Goal: Task Accomplishment & Management: Manage account settings

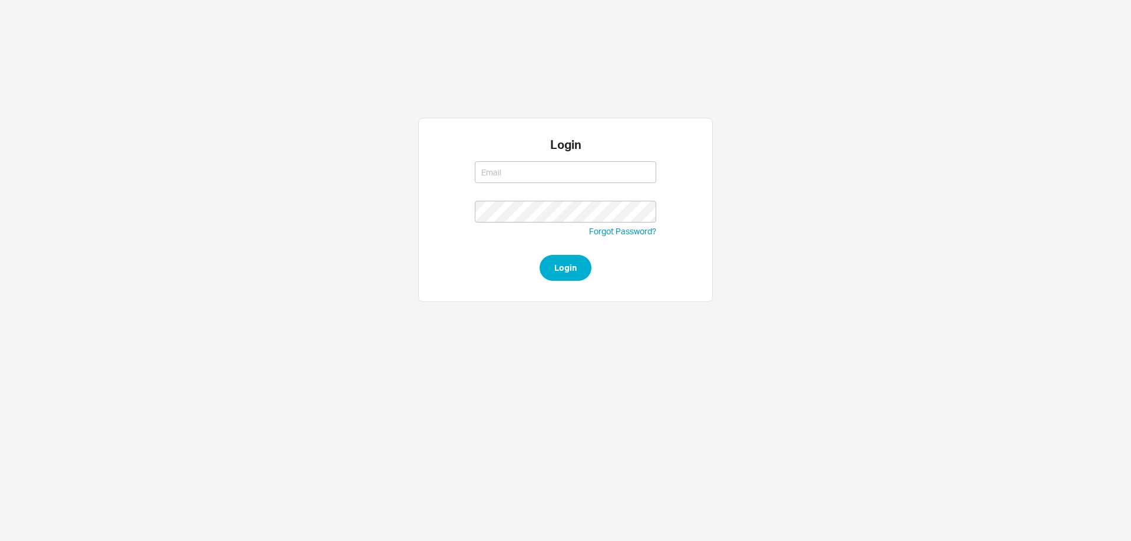
type input "layla@homeandstone.com"
click at [568, 267] on button "Login" at bounding box center [566, 268] width 52 height 26
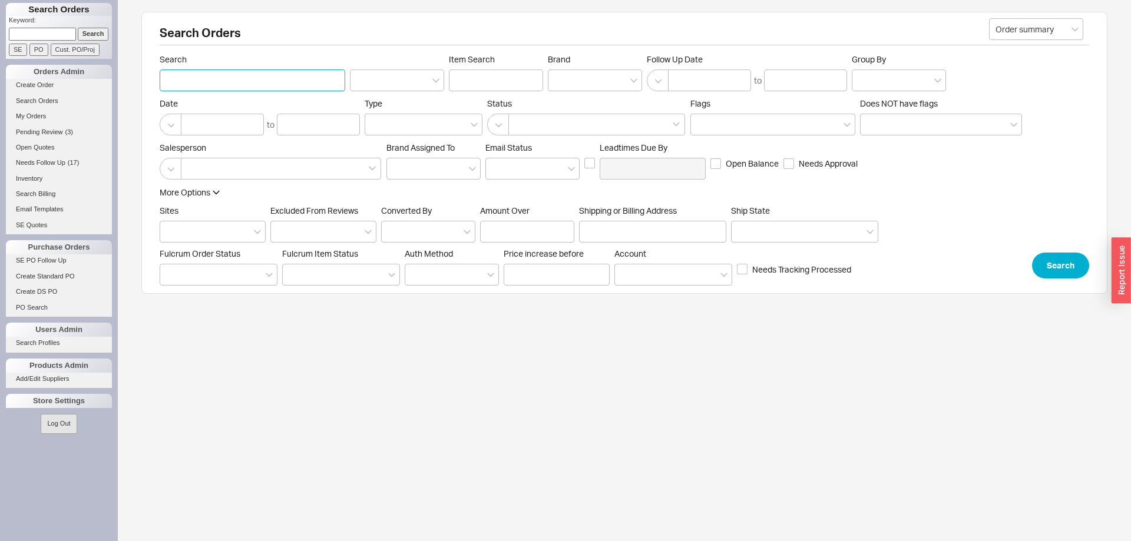
paste input "Sayegh"
type input "[PERSON_NAME]"
click at [1052, 271] on button "Search" at bounding box center [1060, 266] width 57 height 26
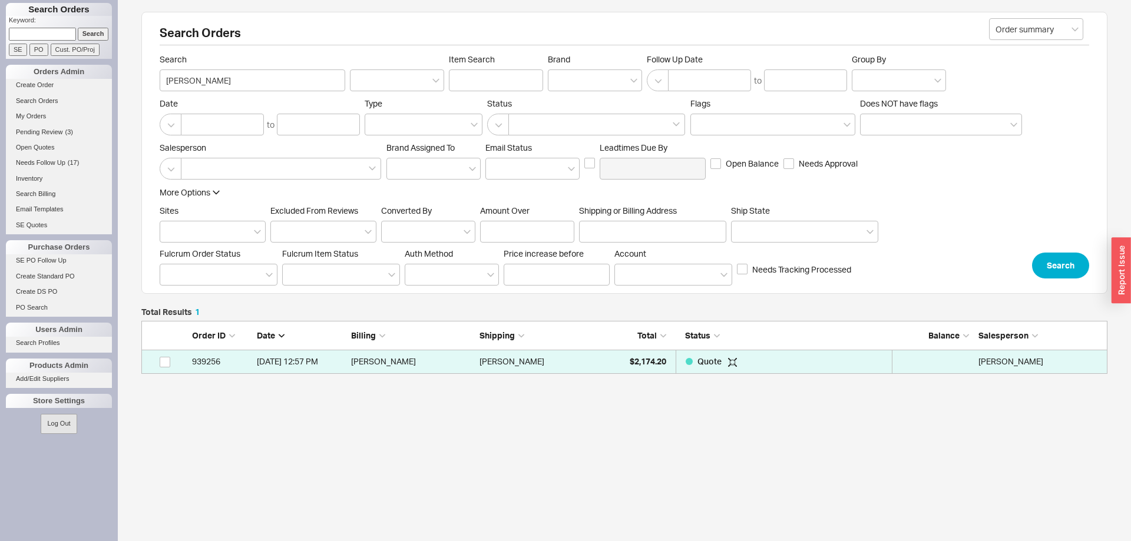
scroll to position [1, 1]
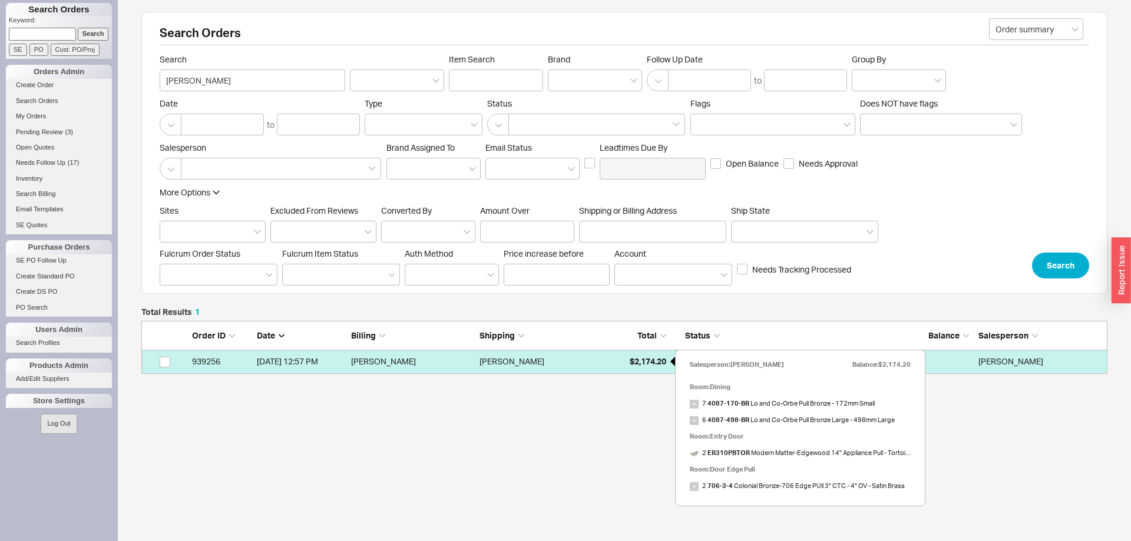
click at [660, 371] on div "$2,174.20" at bounding box center [636, 362] width 59 height 24
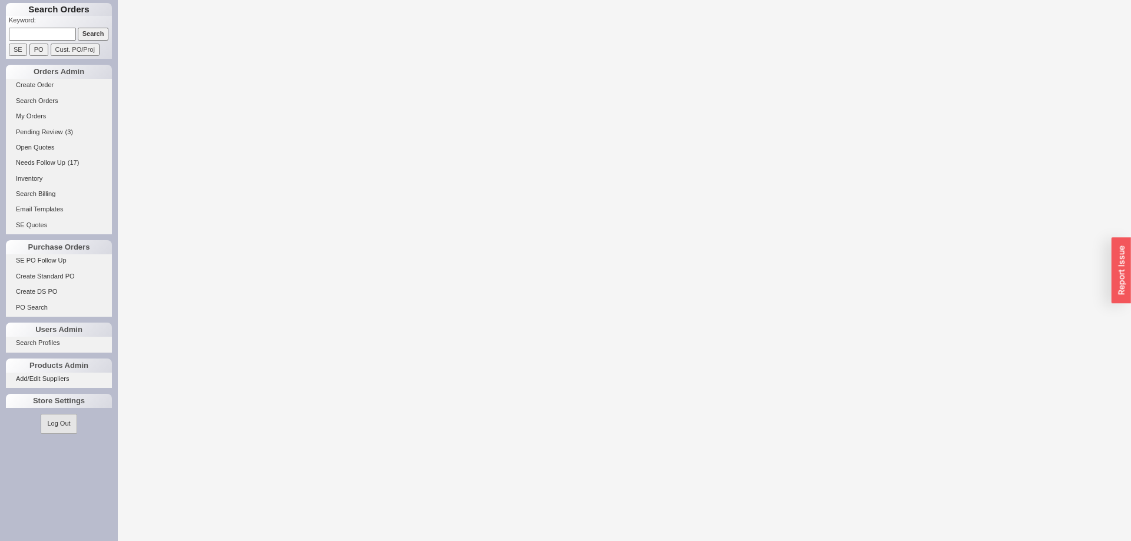
select select "LOW"
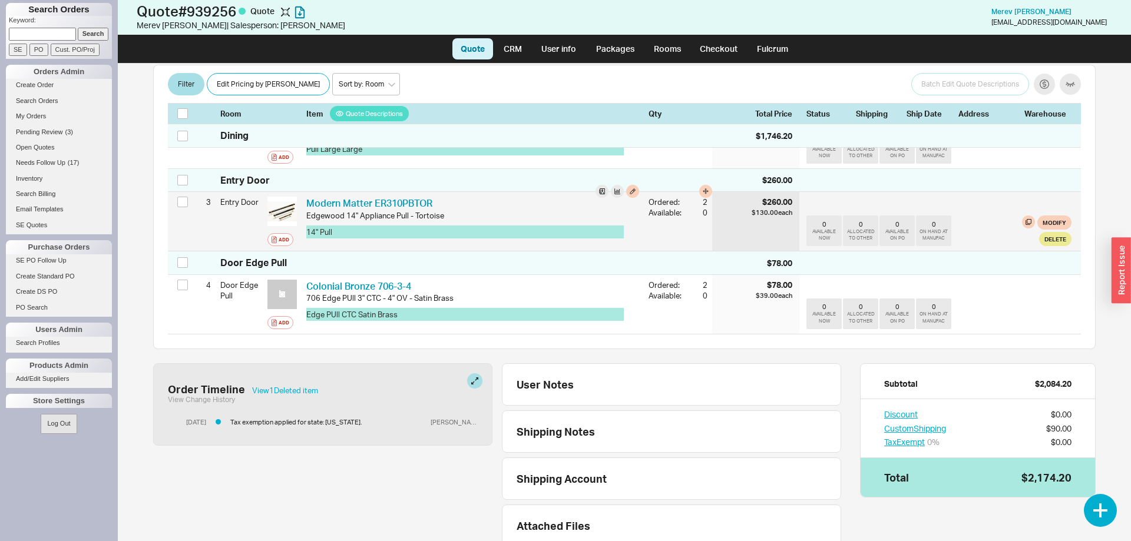
scroll to position [309, 0]
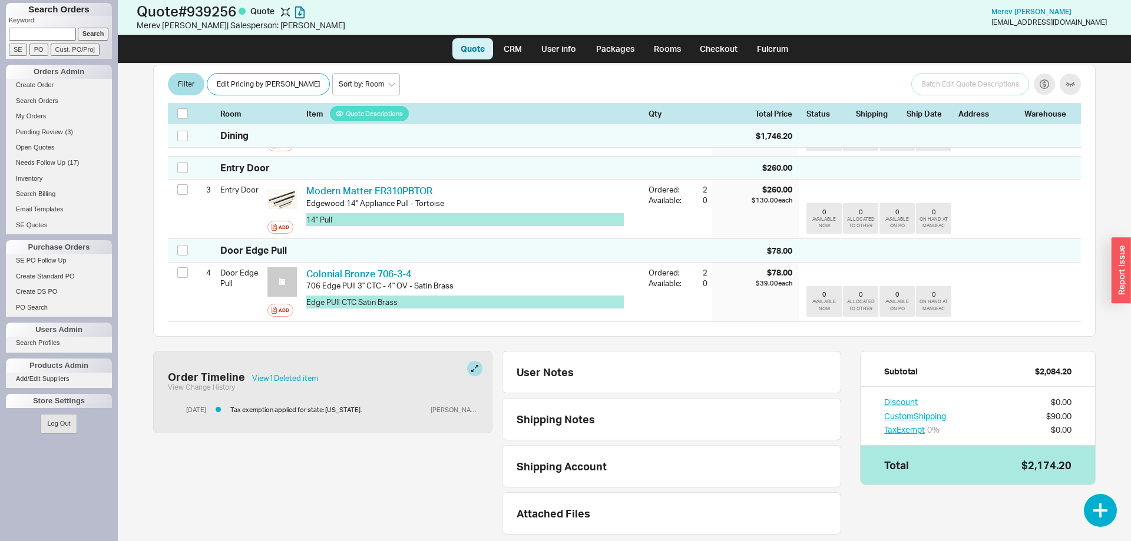
click at [1043, 460] on div "$2,174.20" at bounding box center [1047, 465] width 50 height 11
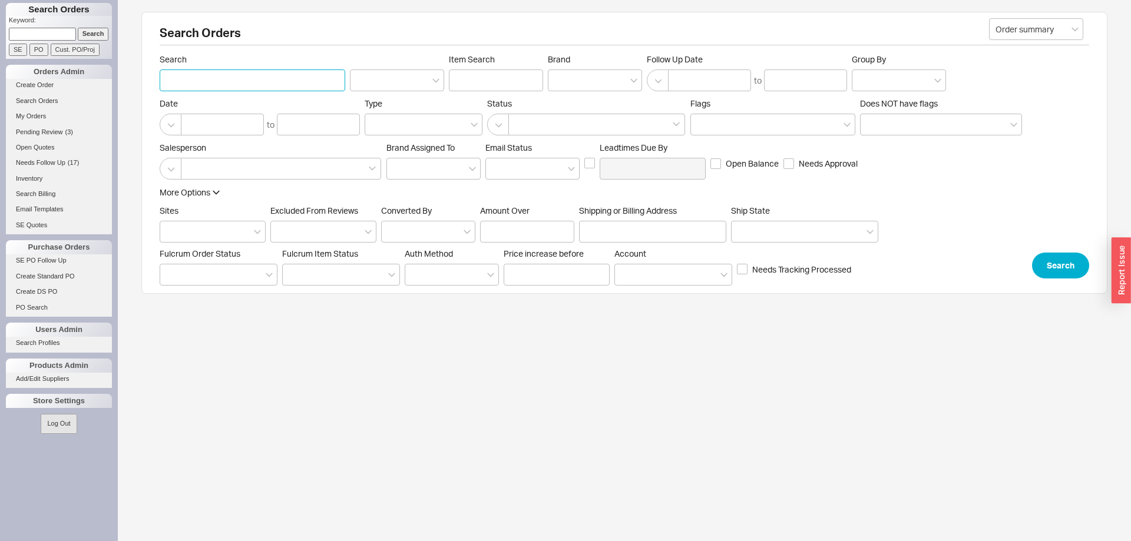
paste input "lefkowitz"
type input "lefkowitz"
click at [1067, 267] on button "Search" at bounding box center [1060, 266] width 57 height 26
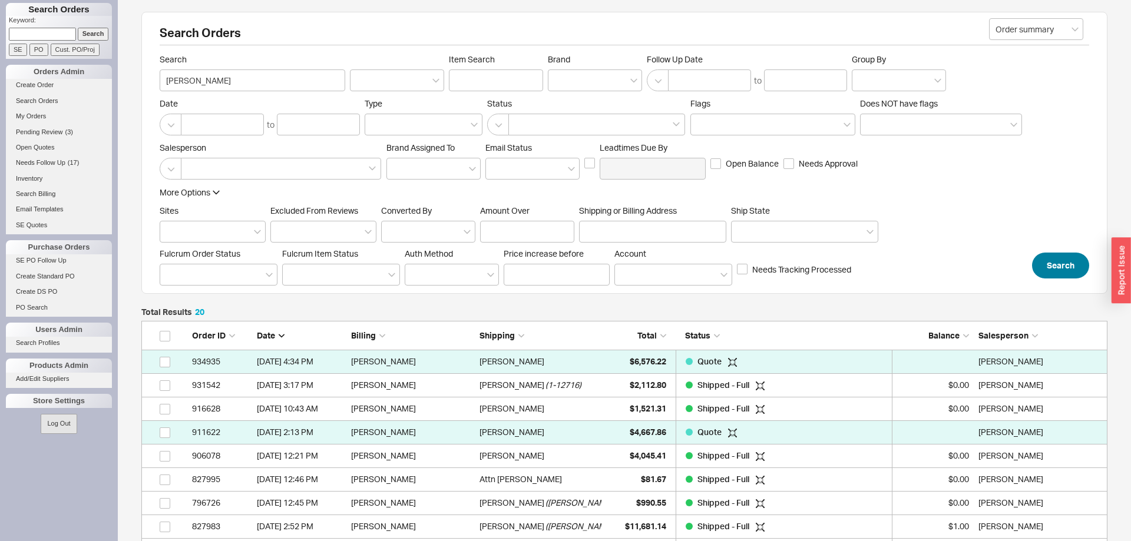
scroll to position [501, 966]
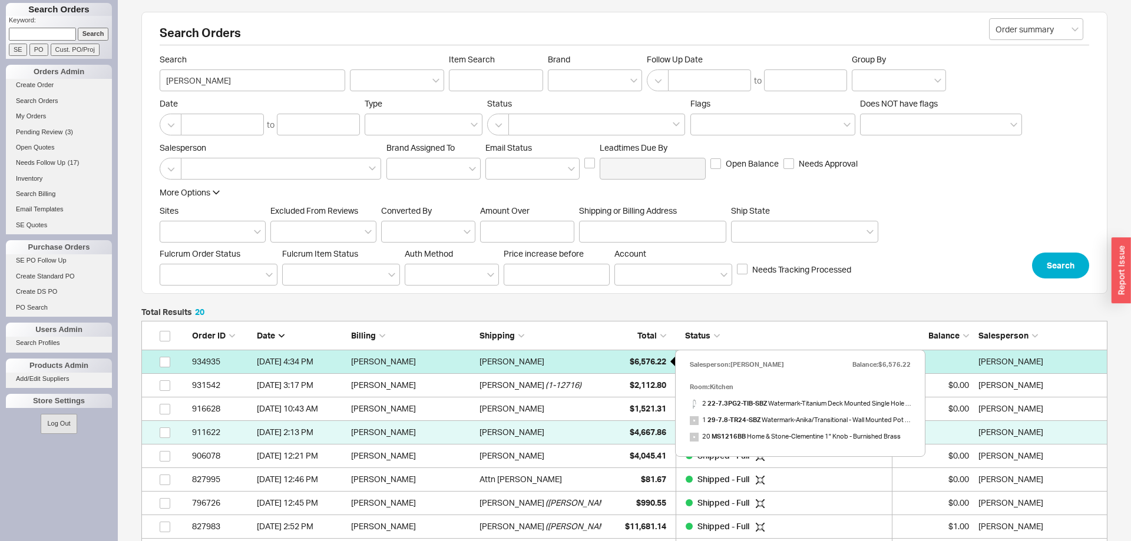
click at [640, 362] on span "$6,576.22" at bounding box center [648, 361] width 37 height 10
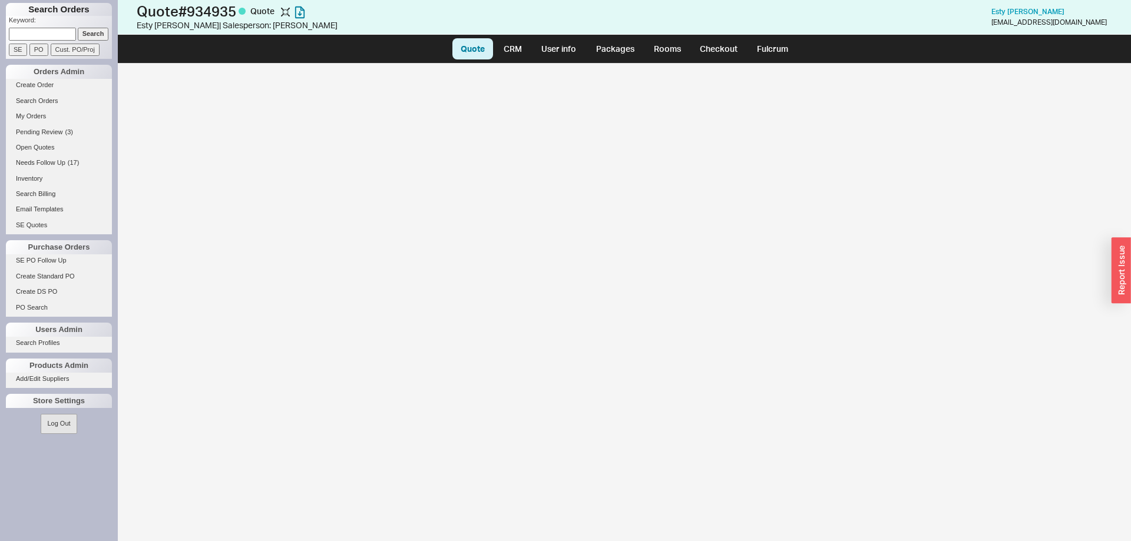
select select "LOW"
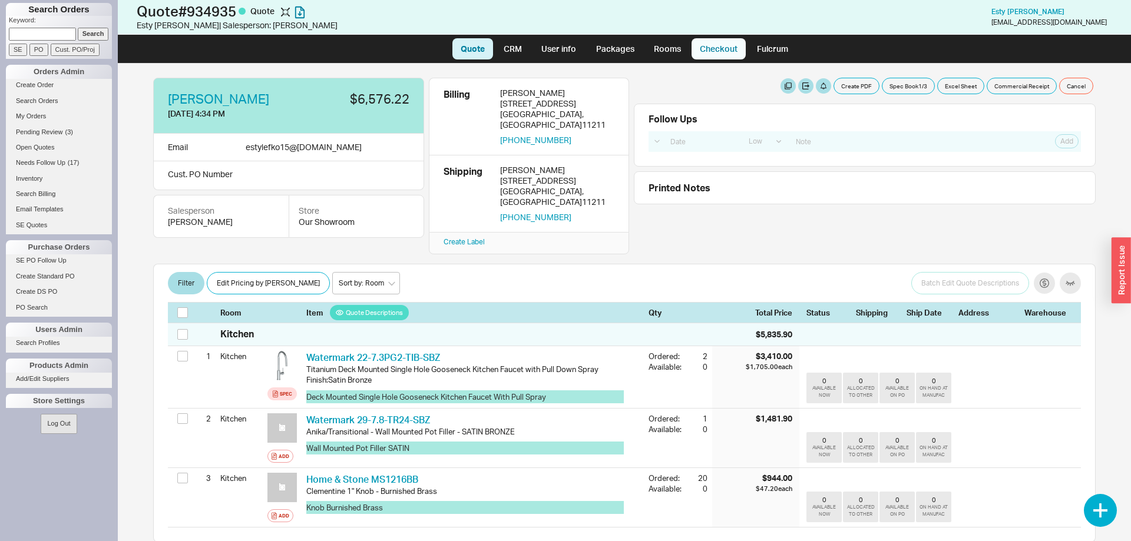
click at [702, 45] on link "Checkout" at bounding box center [719, 48] width 54 height 21
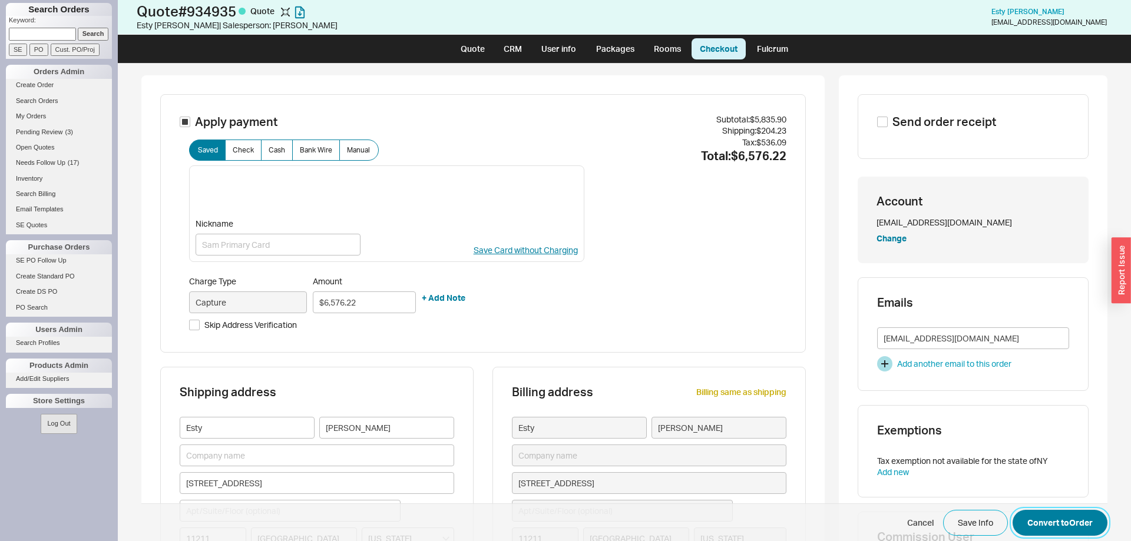
click at [1100, 524] on button "Convert to Order" at bounding box center [1060, 523] width 95 height 26
select select "LOW"
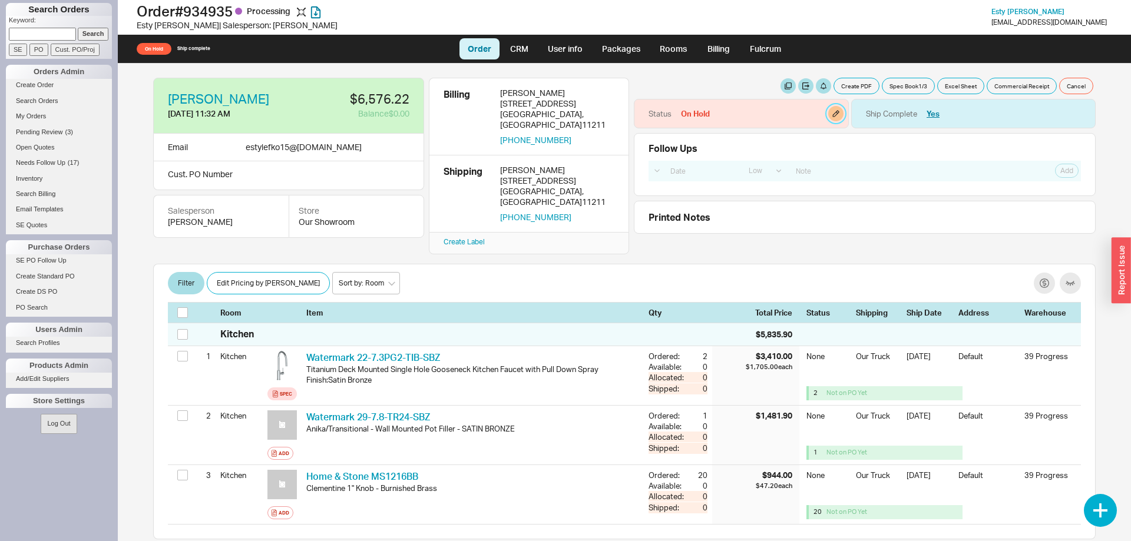
click at [835, 120] on button "button" at bounding box center [835, 113] width 15 height 15
select select "On Hold"
click at [724, 143] on select "None On Hold Call Before Ship Hold for Balance Hold For Payment Wait For Cust. …" at bounding box center [780, 154] width 112 height 22
select select
click option "None" at bounding box center [0, 0] width 0 height 0
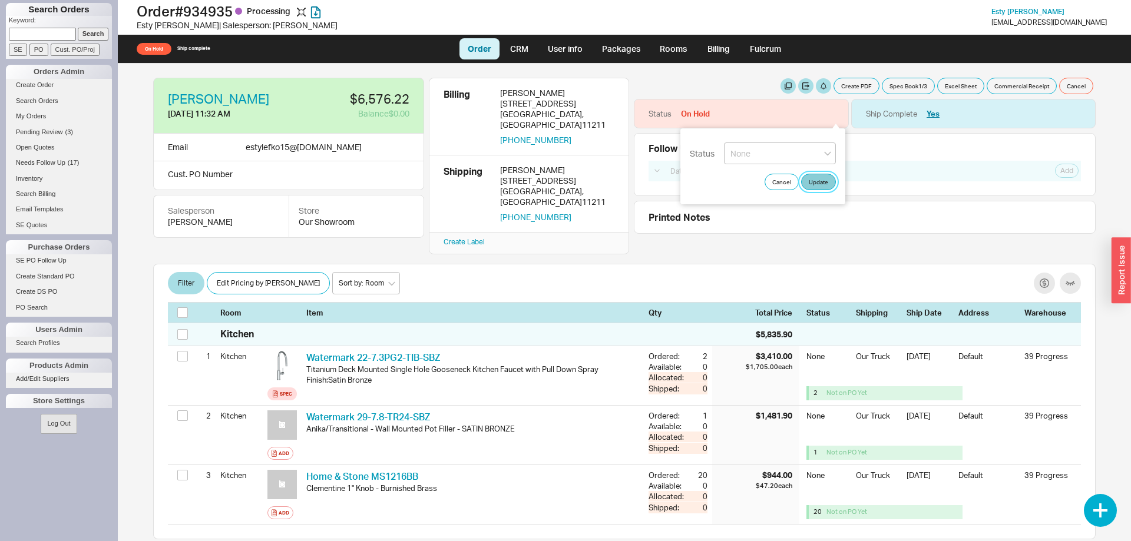
click at [831, 184] on button "Update" at bounding box center [818, 182] width 35 height 16
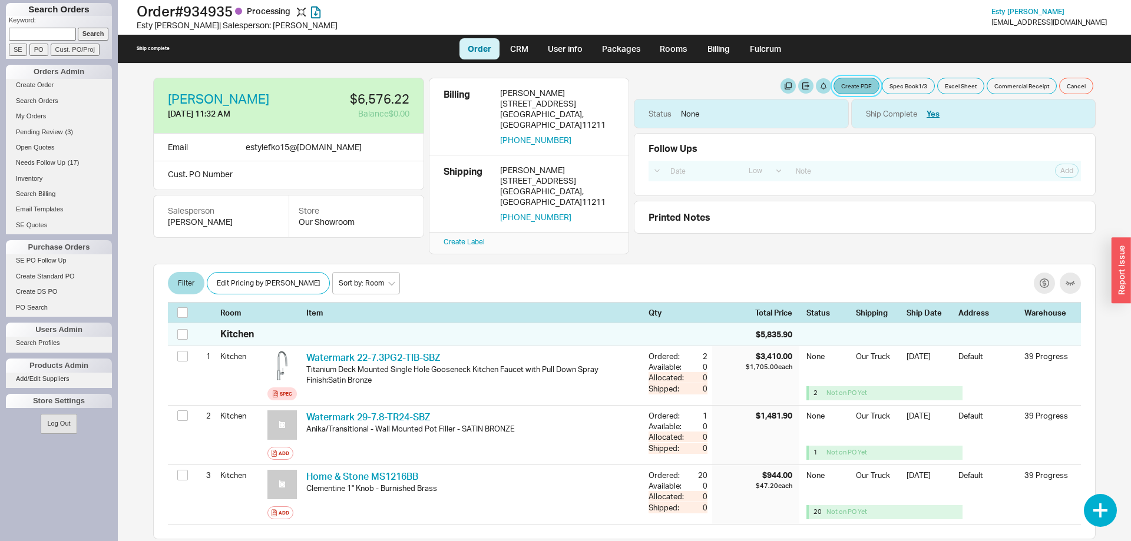
click at [856, 79] on button "Create PDF" at bounding box center [857, 86] width 46 height 16
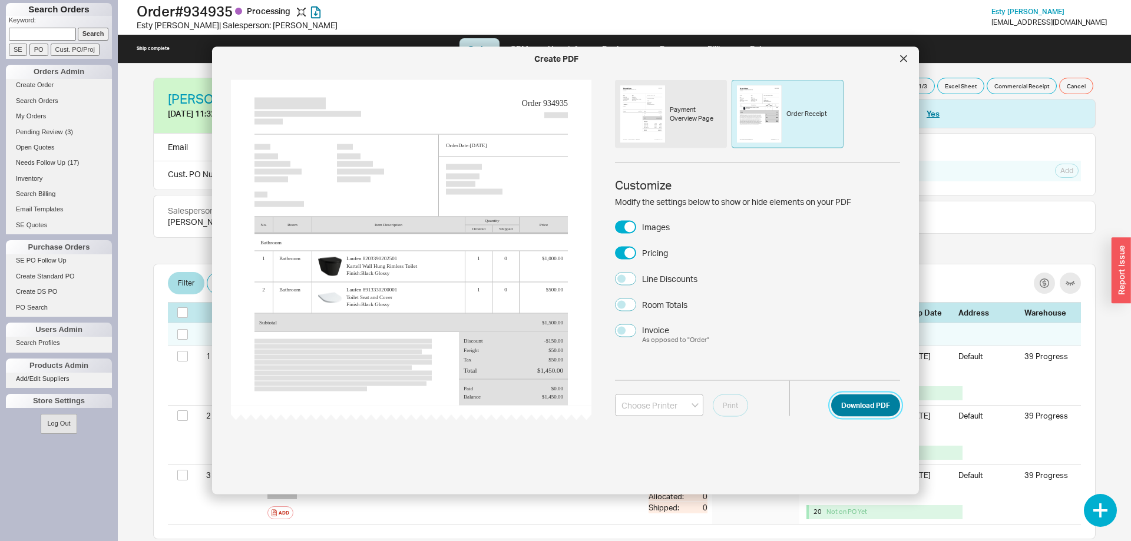
click at [859, 404] on button "Download PDF" at bounding box center [865, 405] width 69 height 22
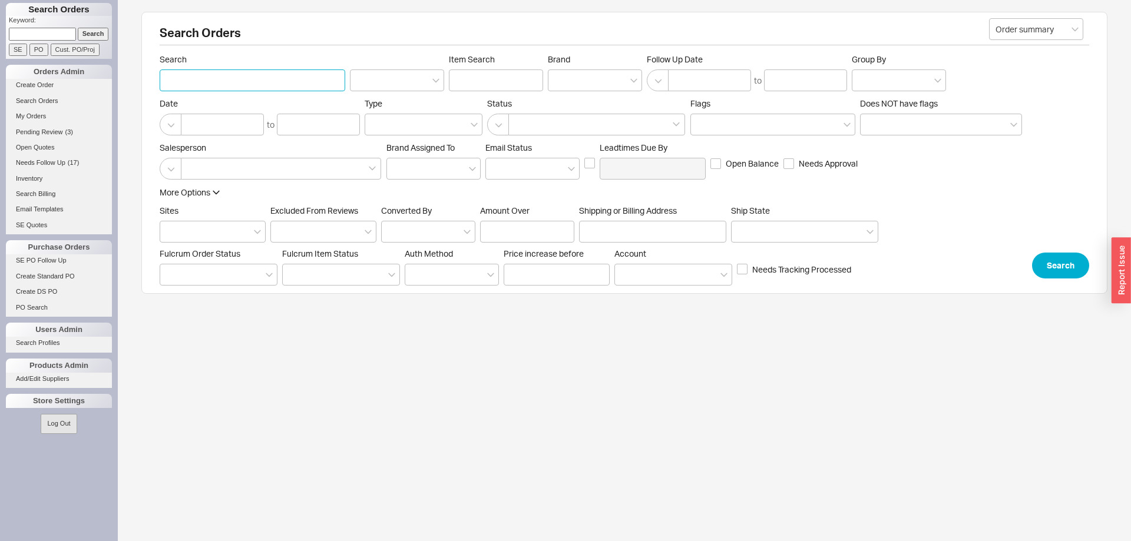
paste input "[PERSON_NAME]"
type input "[PERSON_NAME]"
click at [1050, 267] on button "Search" at bounding box center [1060, 266] width 57 height 26
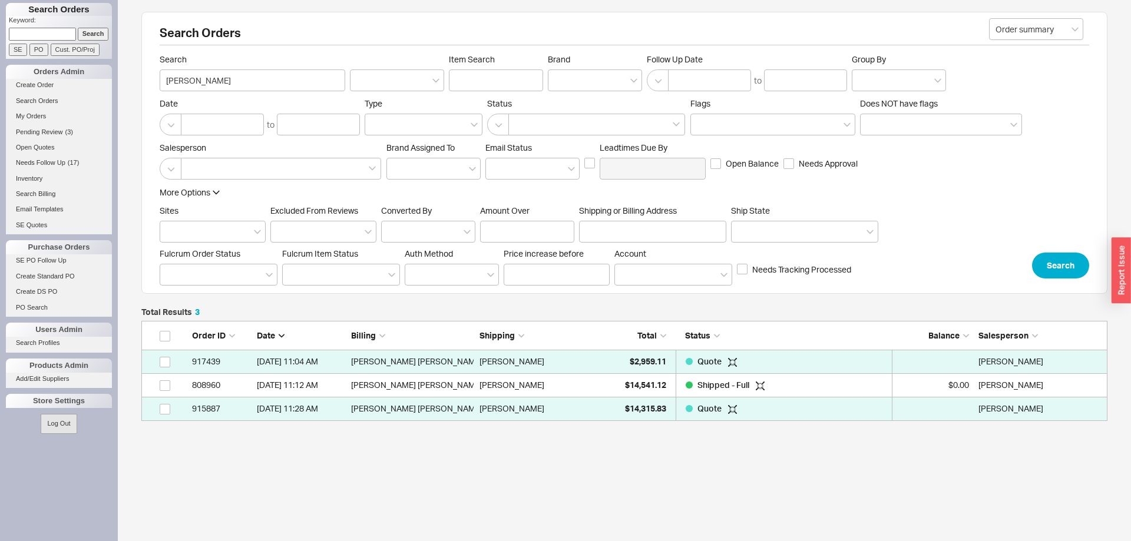
scroll to position [100, 966]
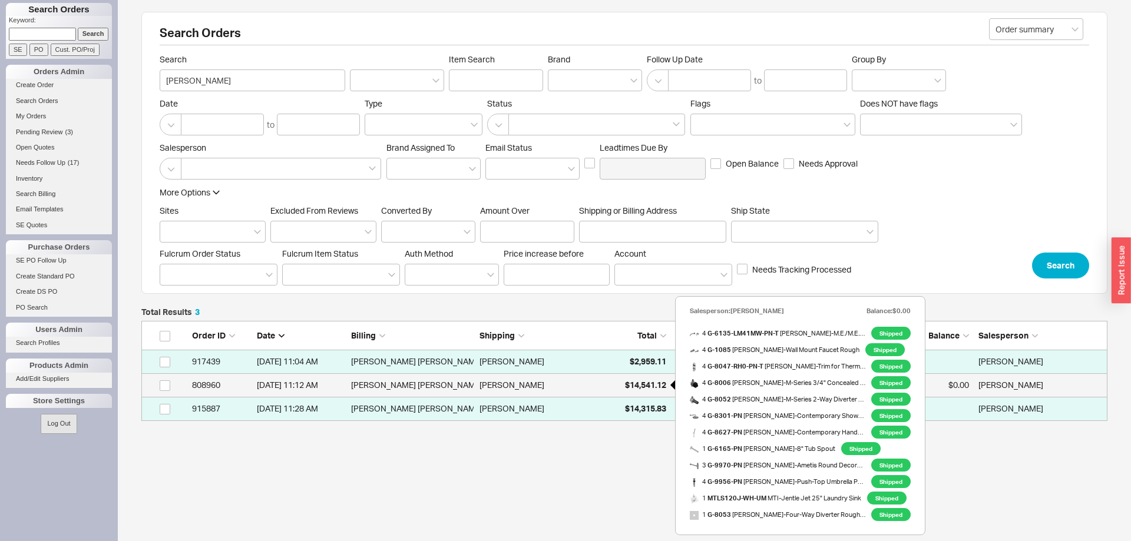
click at [641, 384] on span "$14,541.12" at bounding box center [645, 385] width 41 height 10
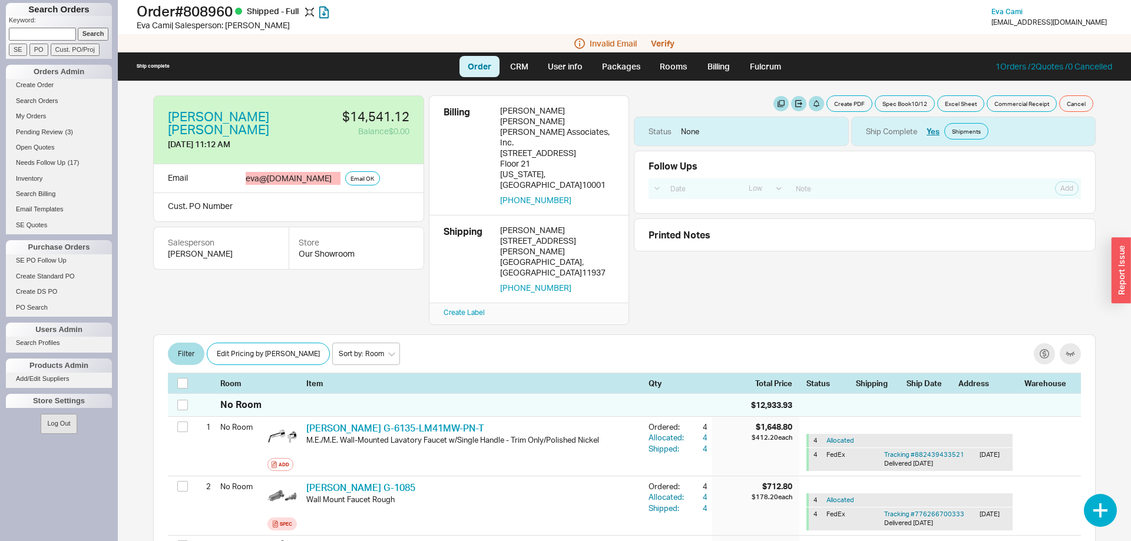
select select "LOW"
click at [723, 289] on div "[PERSON_NAME] [PERSON_NAME] [DATE] 11:12 AM $14,541.12 Balance $0.00 Email eva …" at bounding box center [624, 311] width 966 height 460
click at [610, 76] on link "Packages" at bounding box center [621, 66] width 55 height 21
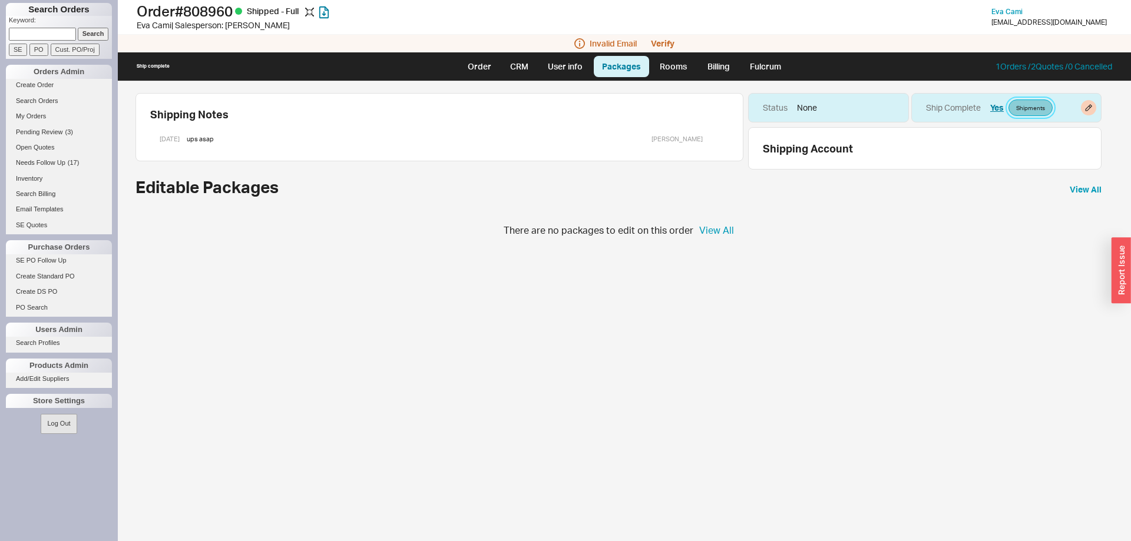
click at [1027, 107] on link "Shipments" at bounding box center [1031, 108] width 44 height 16
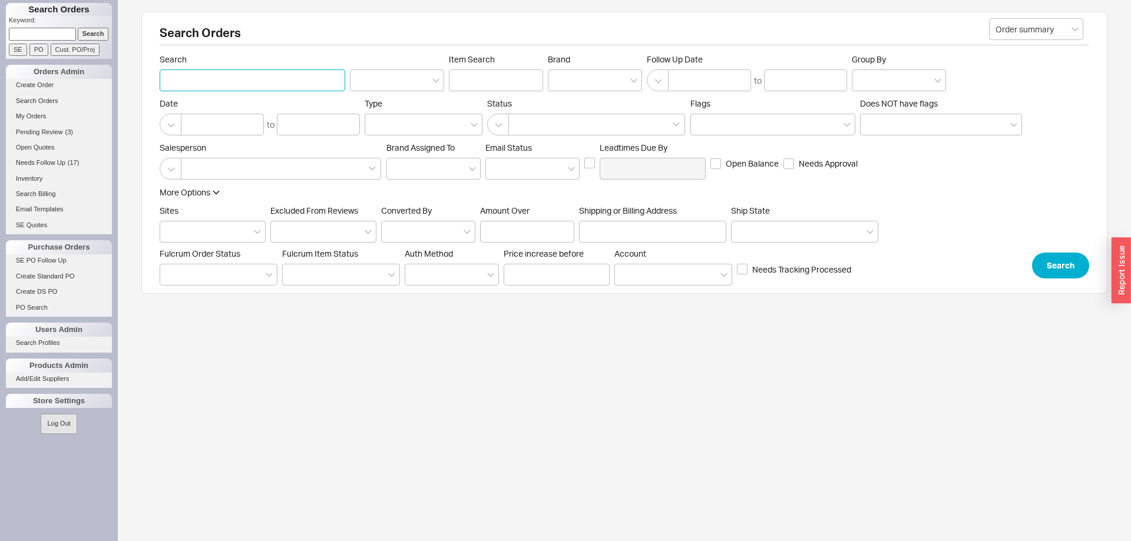
paste input "[PERSON_NAME]"
type input "[PERSON_NAME]"
click at [1054, 269] on button "Search" at bounding box center [1060, 266] width 57 height 26
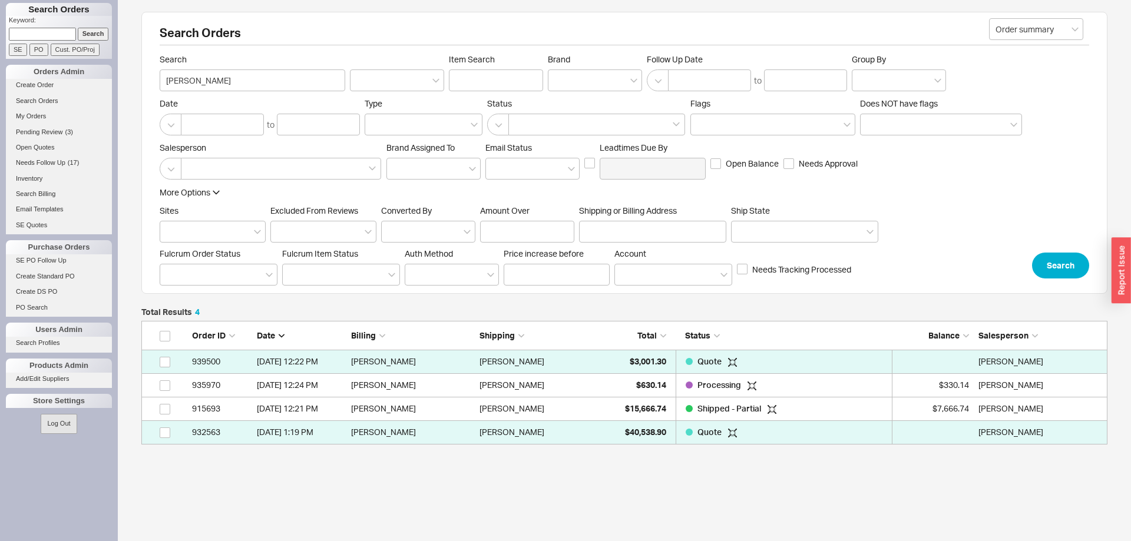
scroll to position [1, 1]
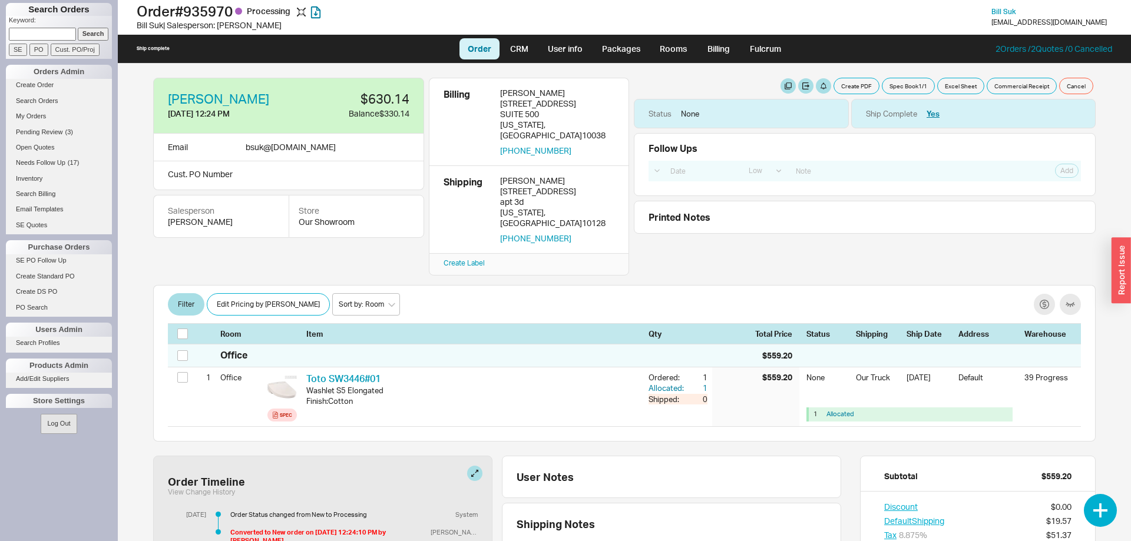
select select "LOW"
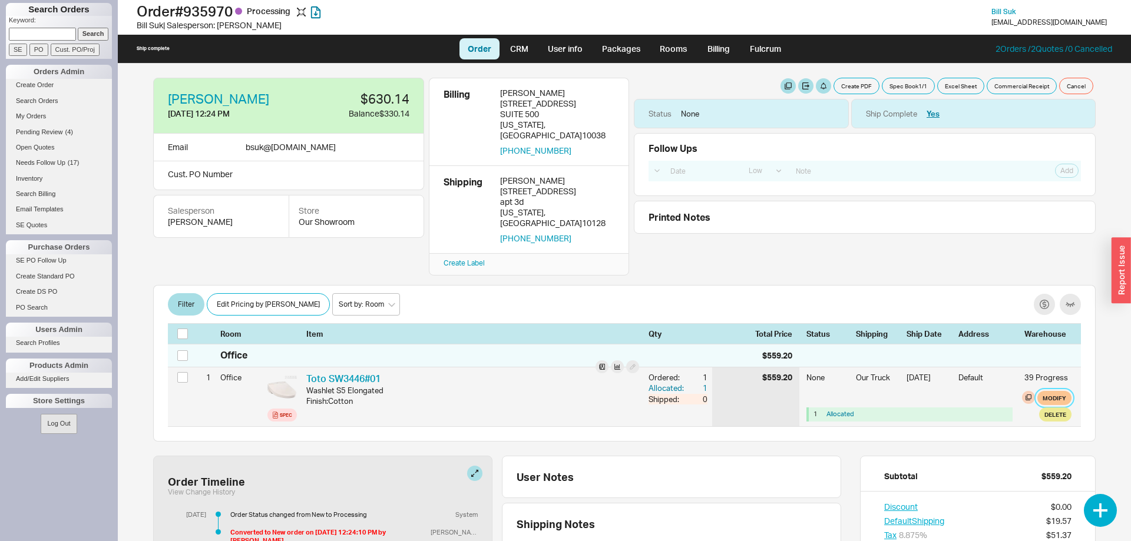
click at [1066, 391] on button "Modify" at bounding box center [1054, 398] width 34 height 14
select select "8"
select select "3"
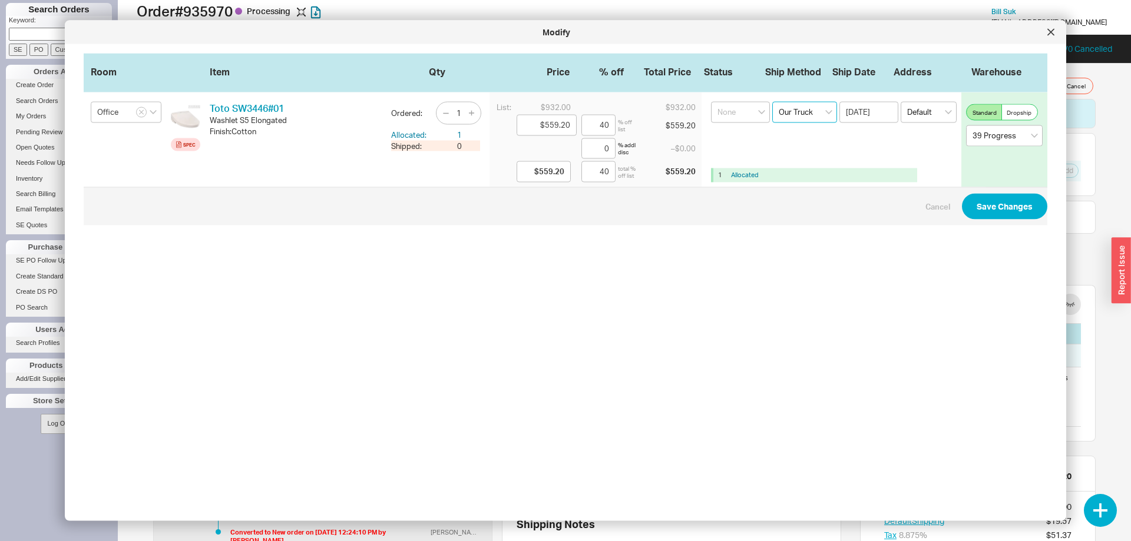
click at [772, 102] on select "Select an option Ground LTL Our Truck --------------- Customer Pickup - Showroo…" at bounding box center [804, 112] width 65 height 21
select select "1"
click option "Ground" at bounding box center [0, 0] width 0 height 0
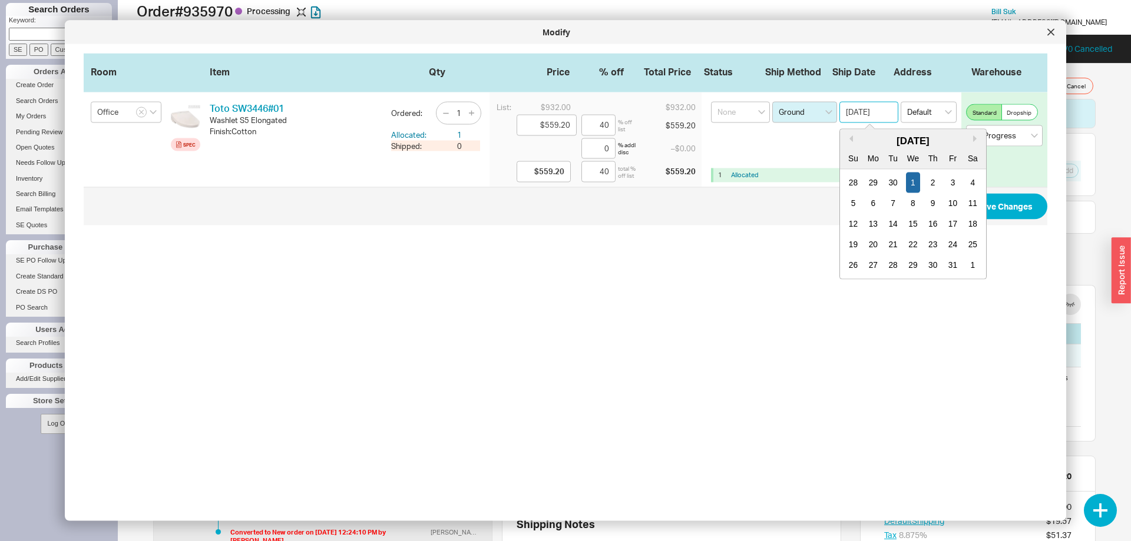
drag, startPoint x: 895, startPoint y: 117, endPoint x: 892, endPoint y: 141, distance: 23.7
click at [895, 117] on input "10/01/2025" at bounding box center [868, 112] width 59 height 21
click at [848, 140] on button "Previous Month" at bounding box center [849, 138] width 7 height 7
click at [936, 223] on div "18" at bounding box center [933, 224] width 14 height 21
type input "[DATE]"
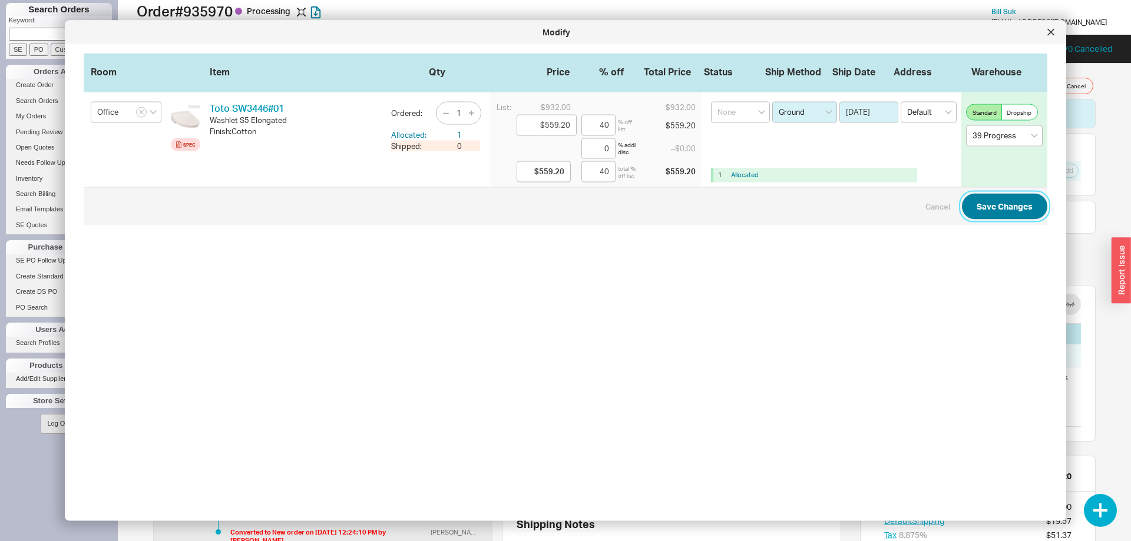
click at [987, 206] on button "Save Changes" at bounding box center [1004, 206] width 85 height 26
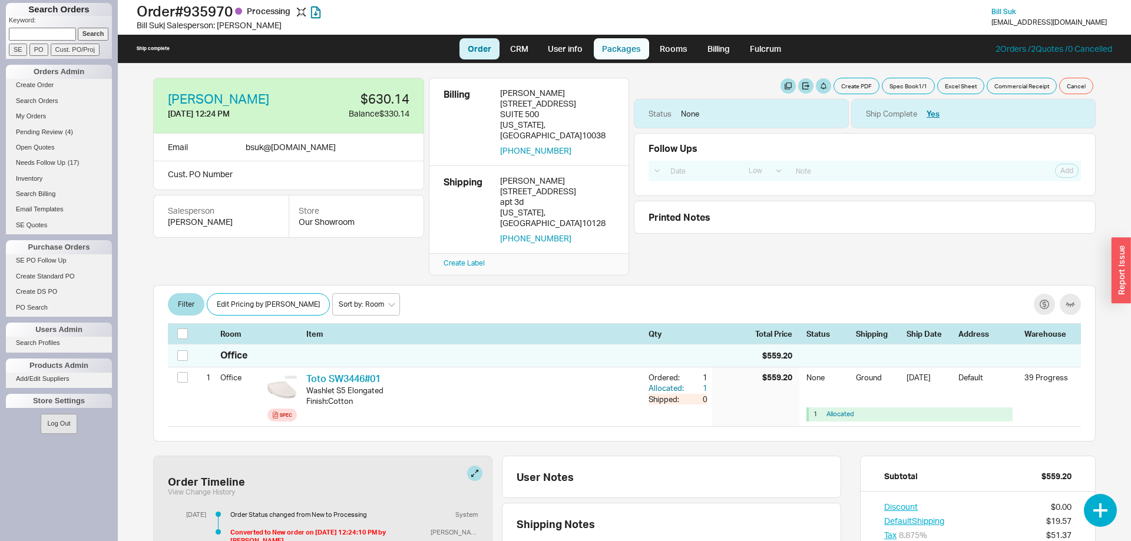
click at [646, 52] on link "Packages" at bounding box center [621, 48] width 55 height 21
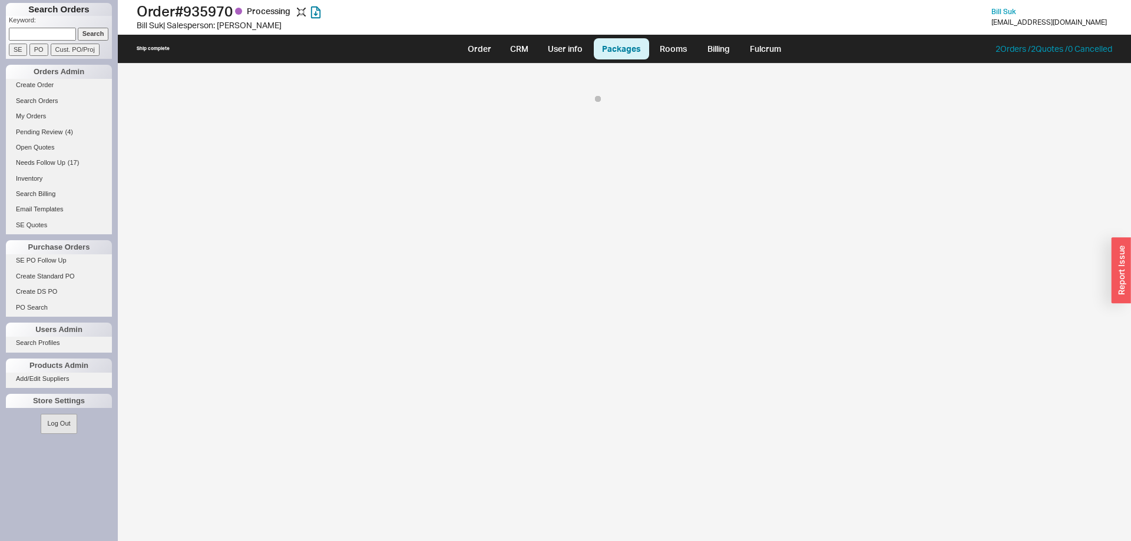
select select "1"
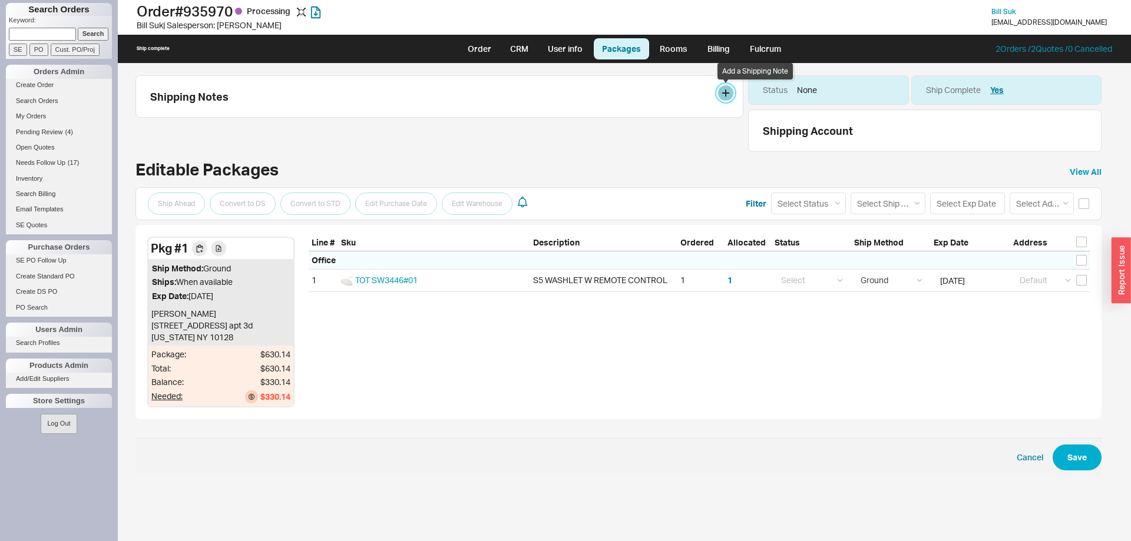
click at [730, 95] on button at bounding box center [725, 92] width 15 height 15
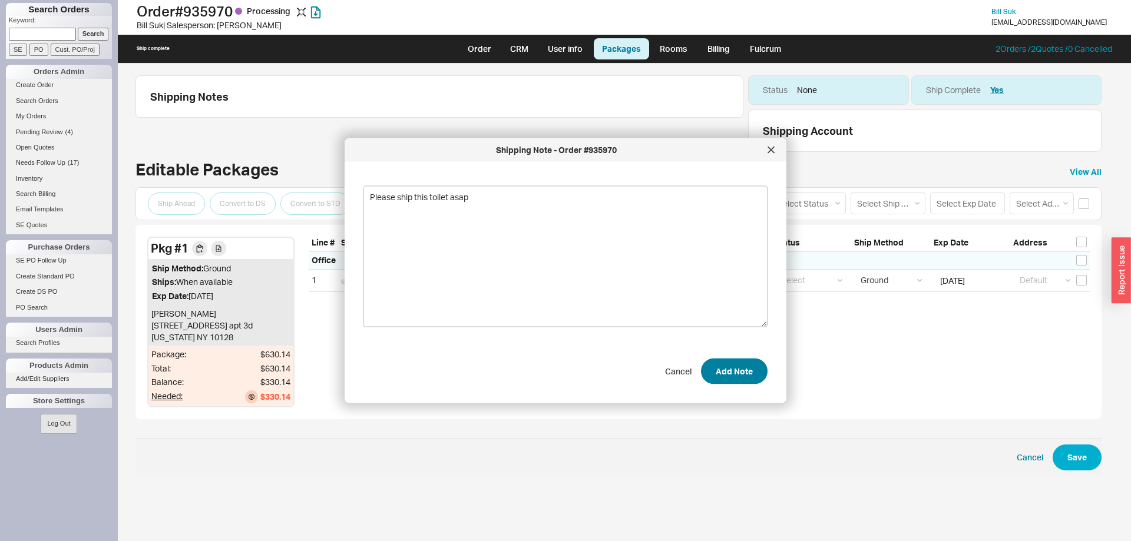
type textarea "Please ship this toilet asap"
click at [748, 376] on button "Add Note" at bounding box center [734, 371] width 67 height 26
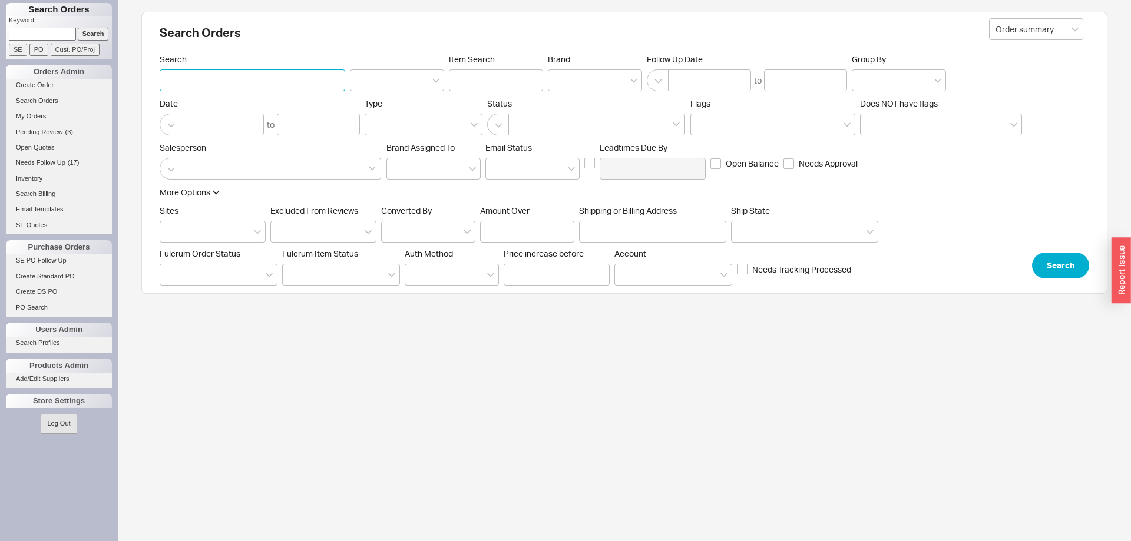
click at [198, 71] on input "Search" at bounding box center [253, 81] width 186 height 22
type input "florence cohen"
click at [1057, 260] on button "Search" at bounding box center [1060, 266] width 57 height 26
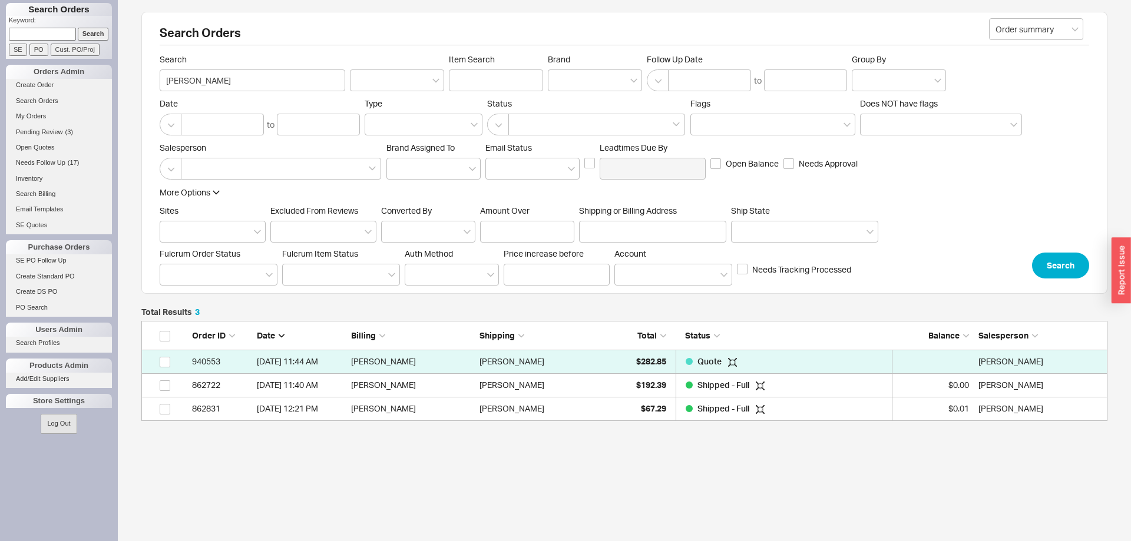
scroll to position [1, 1]
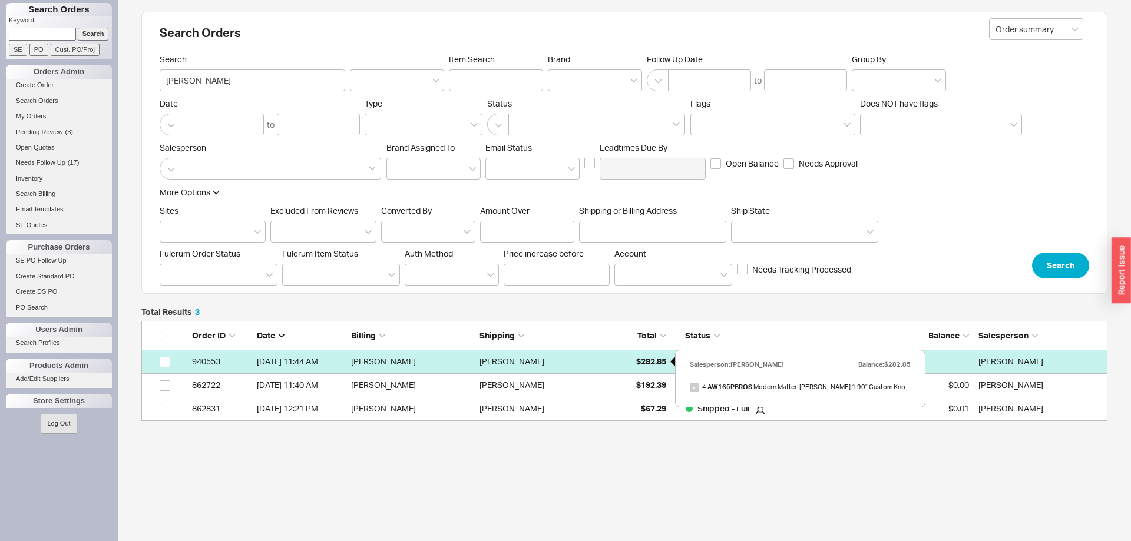
click at [653, 362] on span "$282.85" at bounding box center [651, 361] width 30 height 10
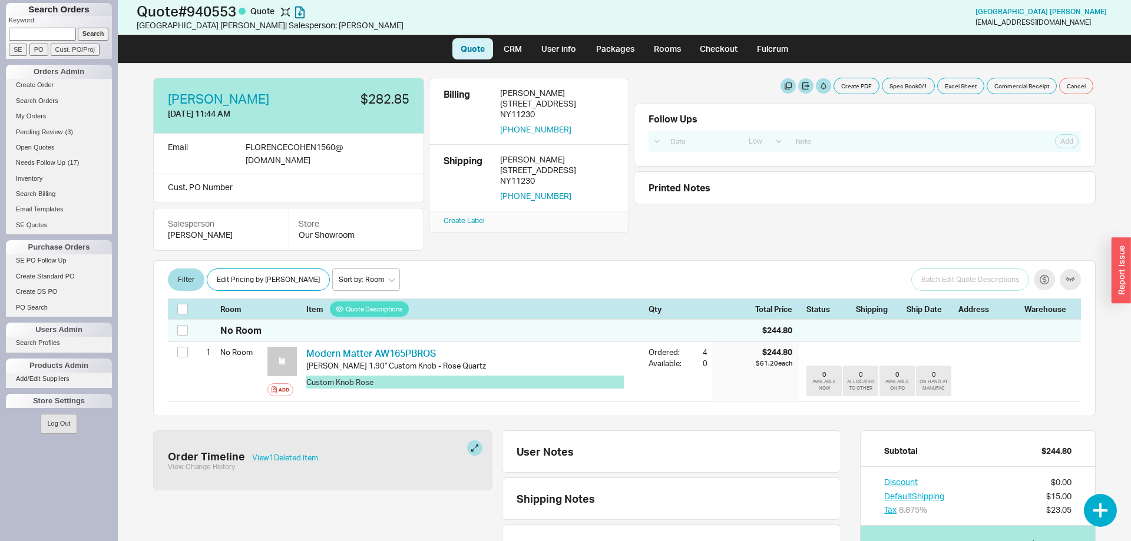
select select "LOW"
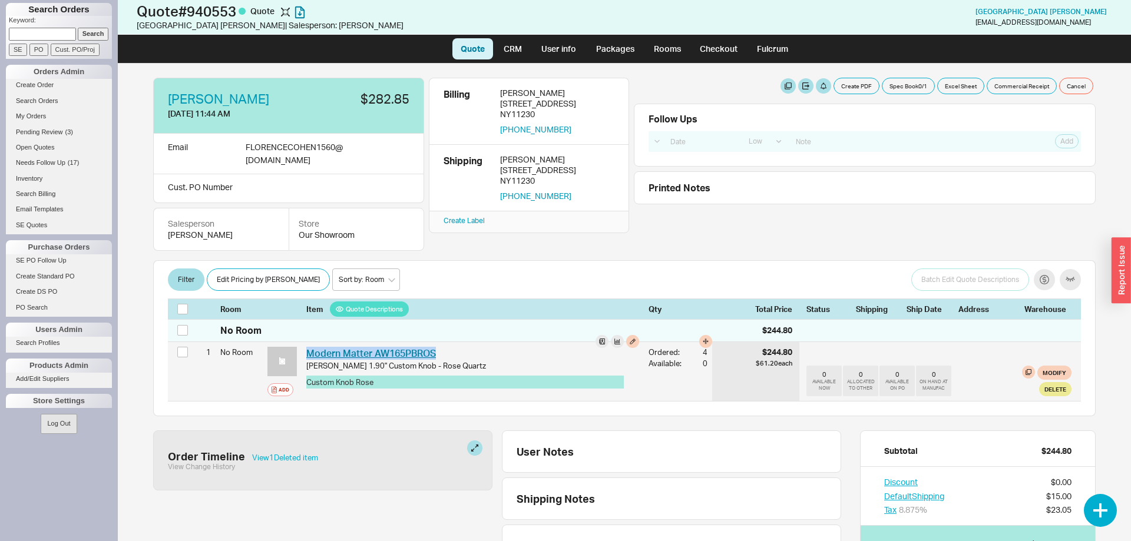
drag, startPoint x: 441, startPoint y: 353, endPoint x: 309, endPoint y: 359, distance: 131.5
click at [309, 359] on div "Modern Matter AW165PBROS MMR AW165PBROS" at bounding box center [472, 353] width 333 height 13
click at [448, 353] on div "Modern Matter AW165PBROS MMR AW165PBROS" at bounding box center [472, 353] width 333 height 13
drag, startPoint x: 403, startPoint y: 349, endPoint x: 374, endPoint y: 350, distance: 28.9
click at [374, 350] on div "Modern Matter AW165PBROS MMR AW165PBROS" at bounding box center [472, 353] width 333 height 13
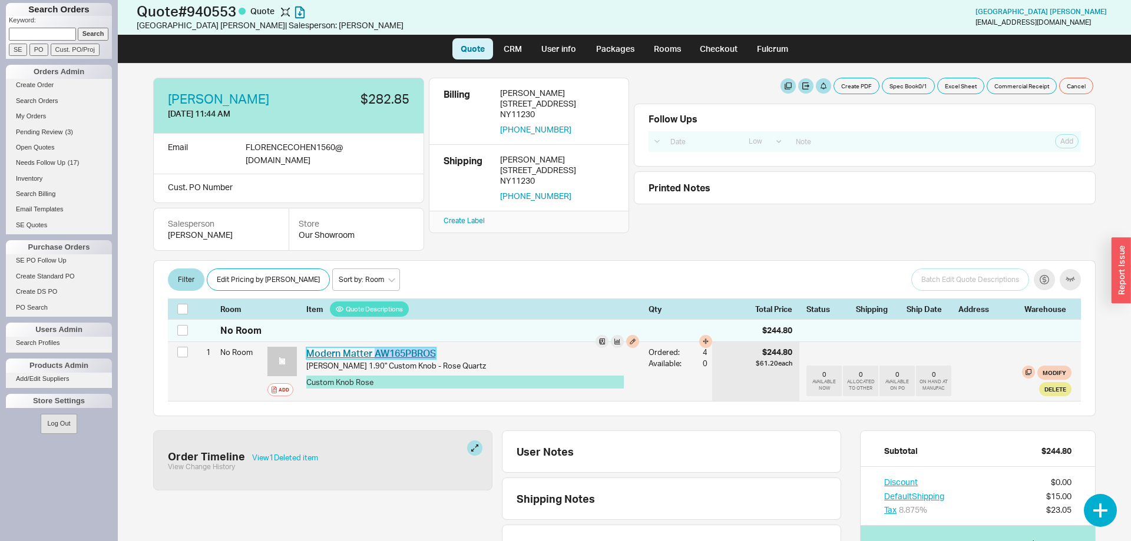
copy link "AW165PBROS"
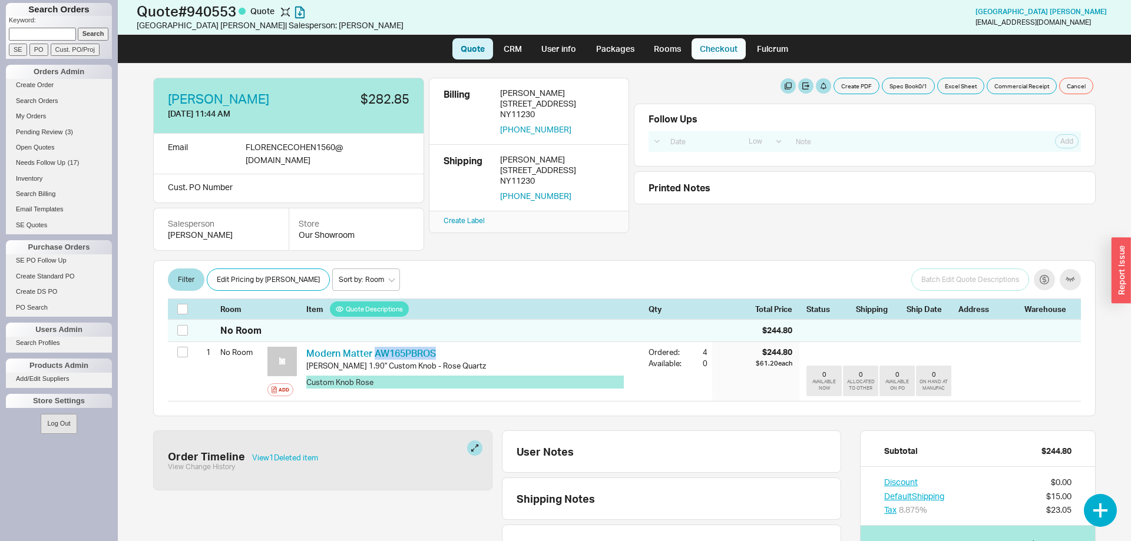
click at [709, 49] on link "Checkout" at bounding box center [719, 48] width 54 height 21
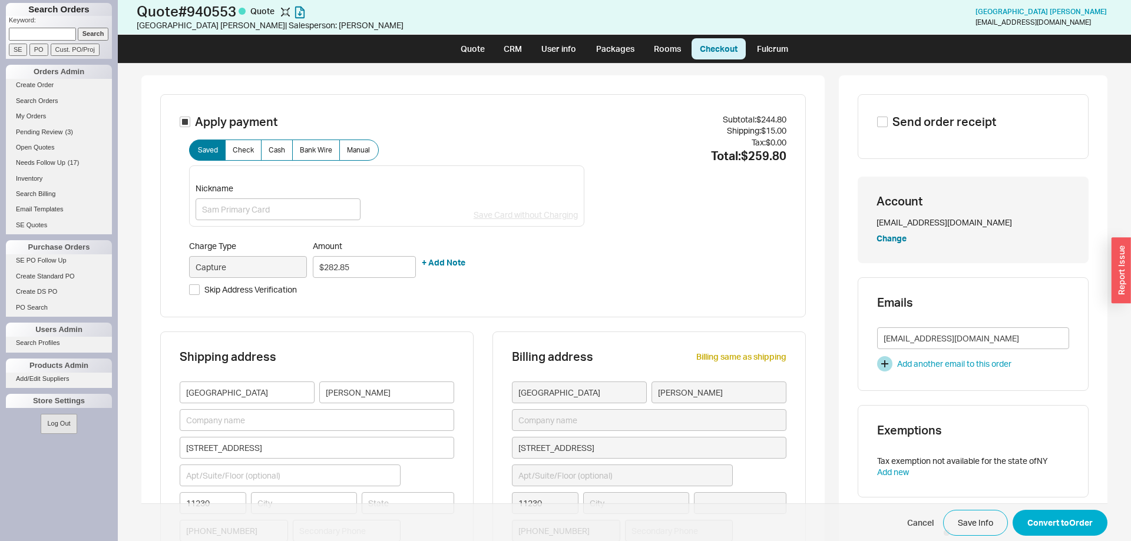
type input "New York"
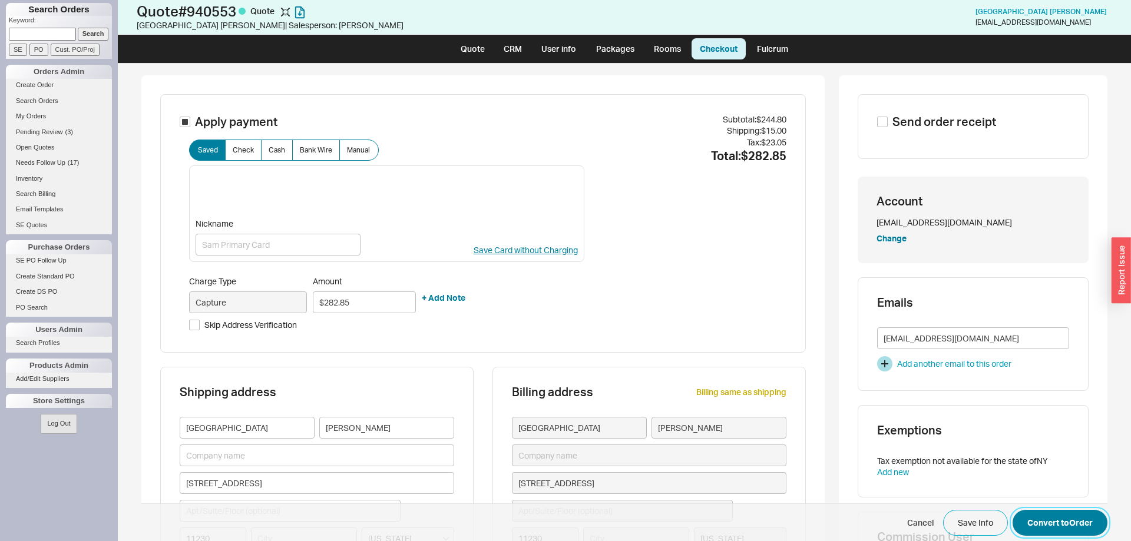
click at [1067, 520] on button "Convert to Order" at bounding box center [1060, 523] width 95 height 26
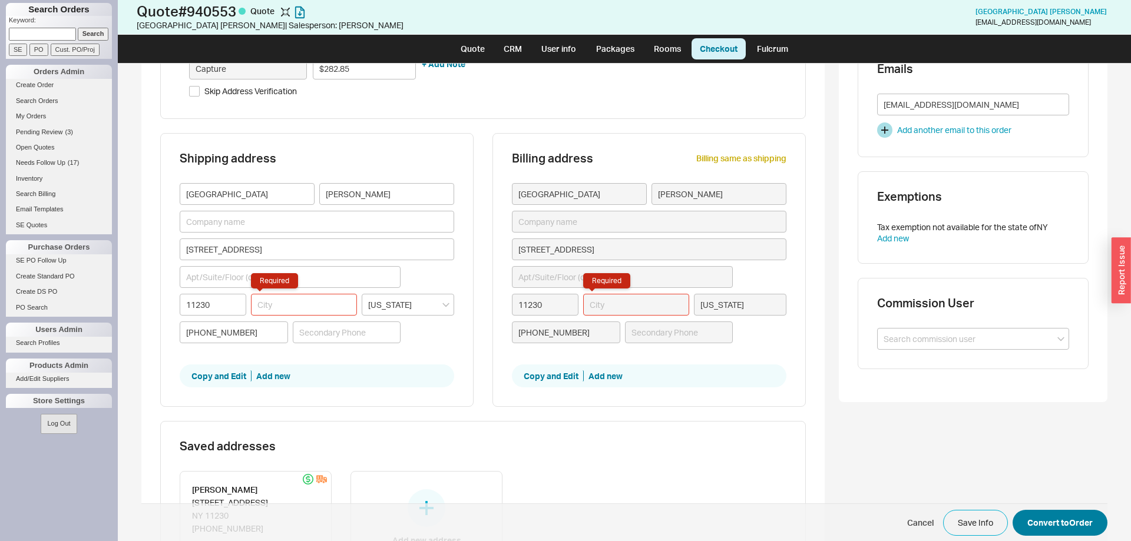
scroll to position [236, 0]
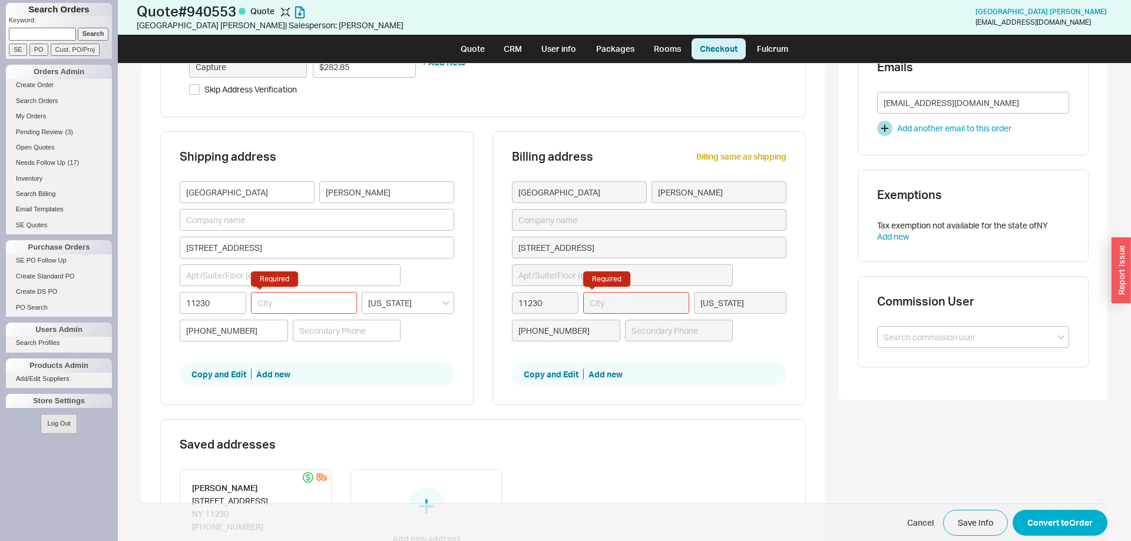
click at [343, 310] on input "Required" at bounding box center [304, 303] width 106 height 22
click at [299, 301] on input "Required" at bounding box center [304, 303] width 106 height 22
type input "b"
type input "br"
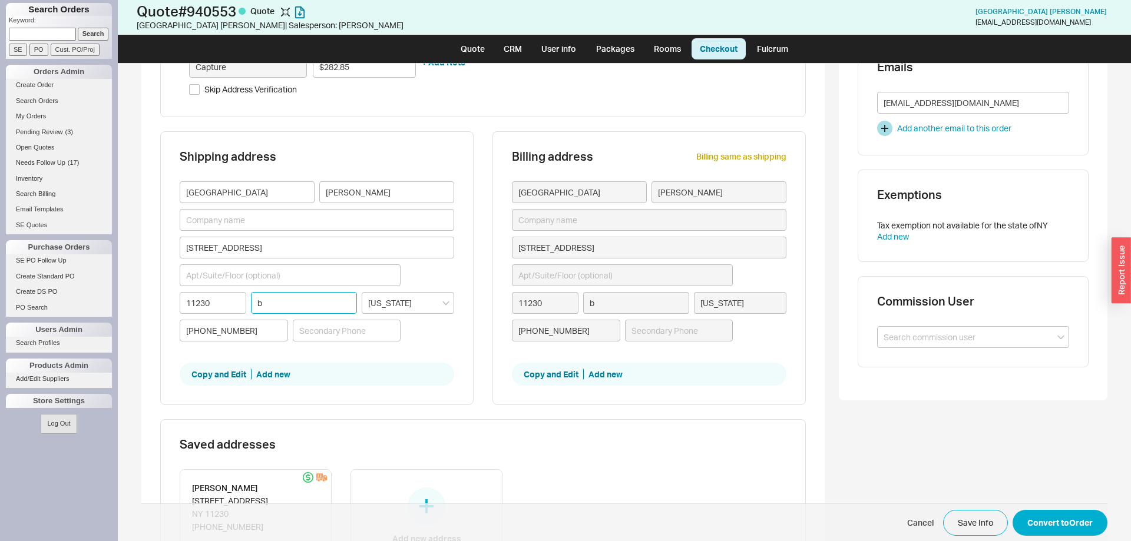
type input "br"
type input "bro"
type input "broo"
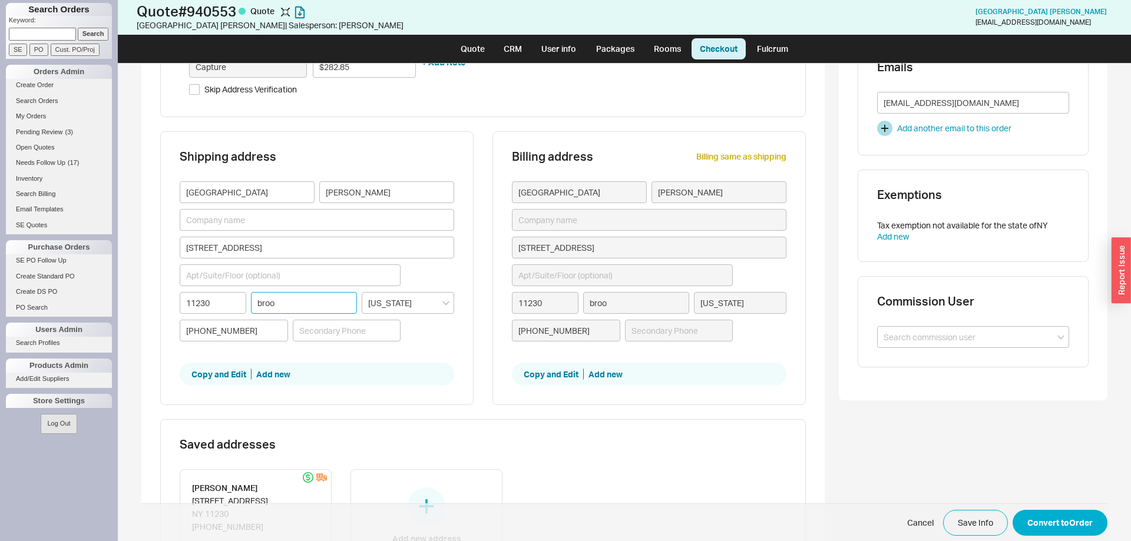
type input "brook"
type input "brookl"
type input "brookly"
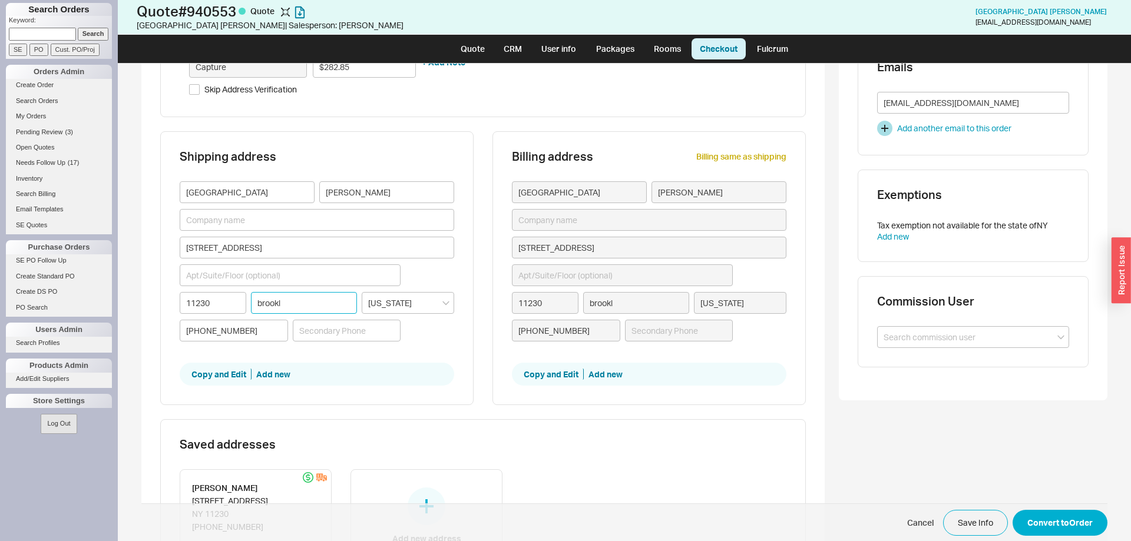
type input "brookly"
type input "brooklyn"
click at [1067, 521] on button "Convert to Order" at bounding box center [1060, 523] width 95 height 26
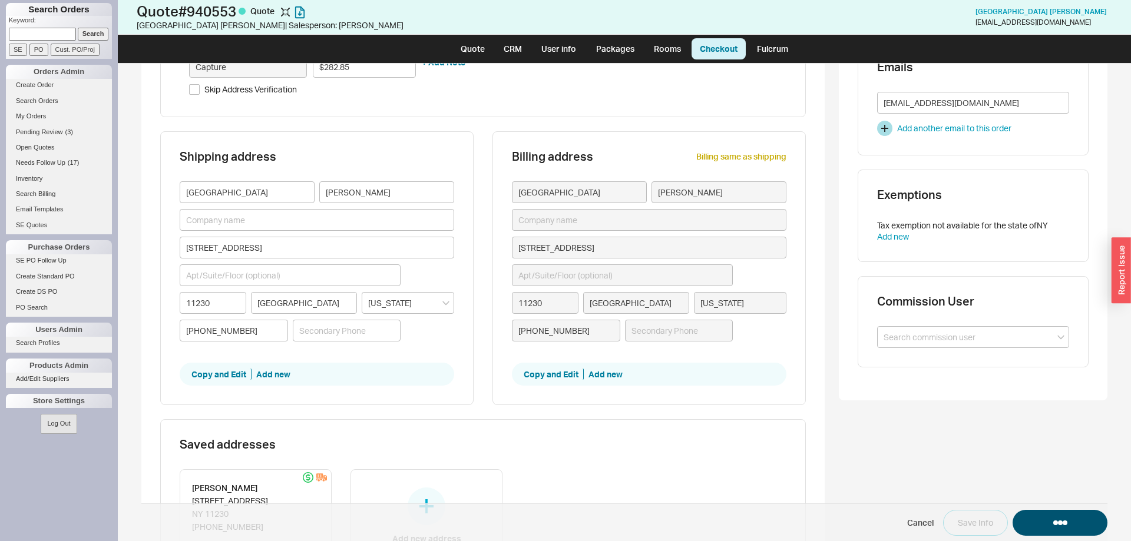
select select "LOW"
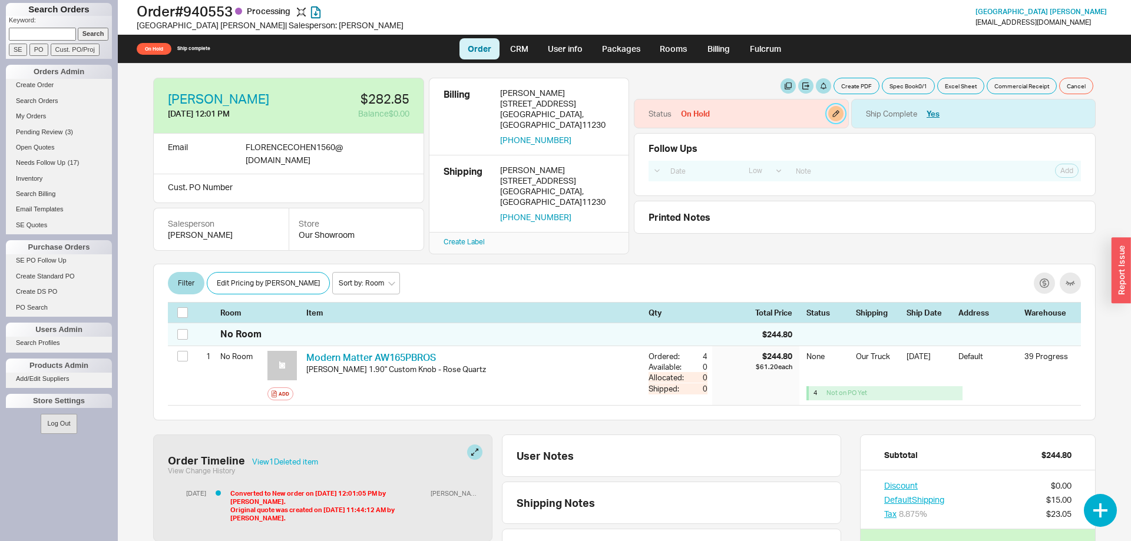
click at [838, 113] on button "button" at bounding box center [835, 113] width 15 height 15
select select "On Hold"
click at [724, 143] on select "None On Hold Call Before Ship Hold for Balance Hold For Payment Wait For Cust. …" at bounding box center [780, 154] width 112 height 22
select select
click option "None" at bounding box center [0, 0] width 0 height 0
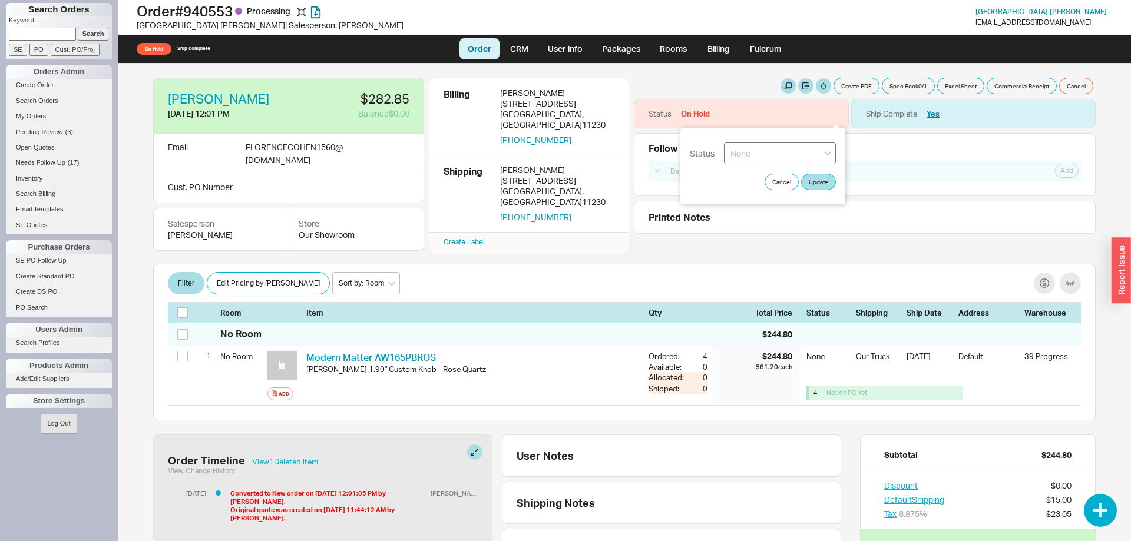
click at [724, 143] on select "None On Hold Call Before Ship Hold for Balance Hold For Payment Wait For Cust. …" at bounding box center [780, 154] width 112 height 22
click option "None" at bounding box center [0, 0] width 0 height 0
click at [817, 178] on button "Update" at bounding box center [818, 182] width 35 height 16
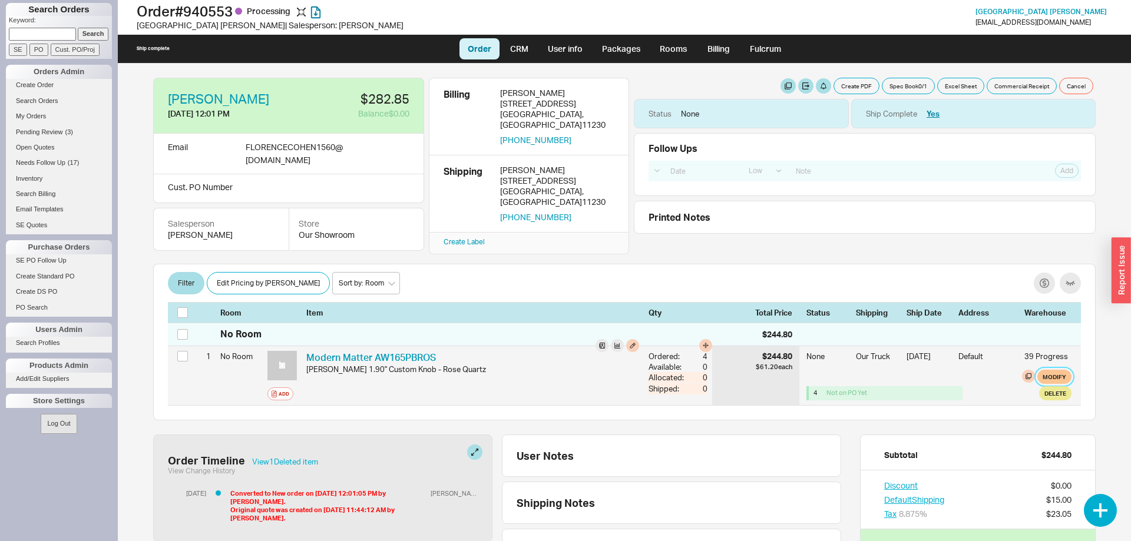
click at [1060, 375] on button "Modify" at bounding box center [1054, 377] width 34 height 14
select select "8"
select select "3"
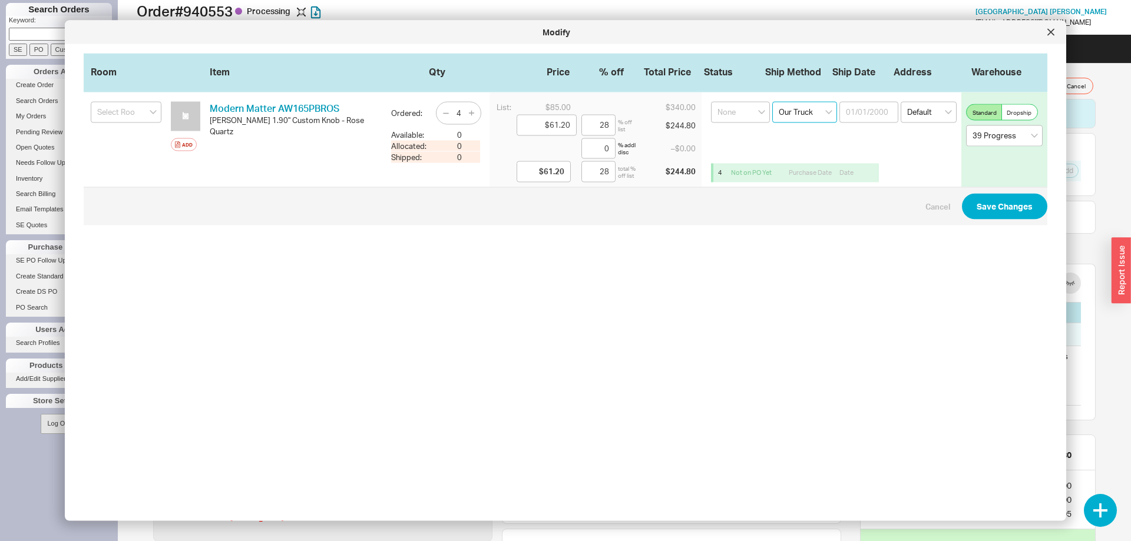
click at [772, 102] on select "Select an option Ground LTL Our Truck --------------- Customer Pickup - Showroo…" at bounding box center [804, 112] width 65 height 21
select select "1"
click option "Ground" at bounding box center [0, 0] width 0 height 0
click at [877, 118] on input at bounding box center [868, 112] width 59 height 21
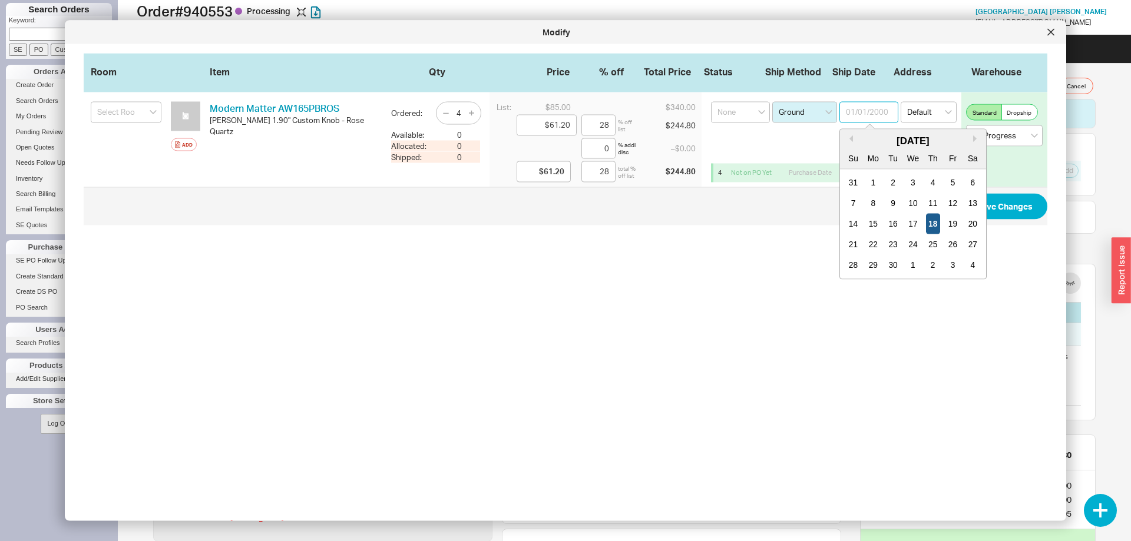
click at [933, 225] on div "18" at bounding box center [933, 224] width 14 height 21
type input "09/18/2025"
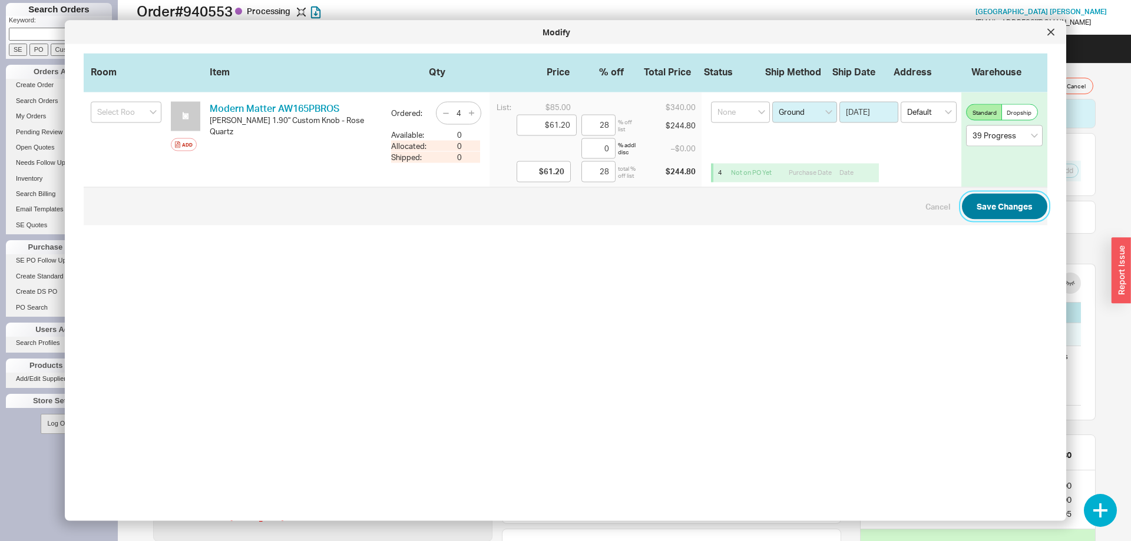
click at [987, 216] on button "Save Changes" at bounding box center [1004, 206] width 85 height 26
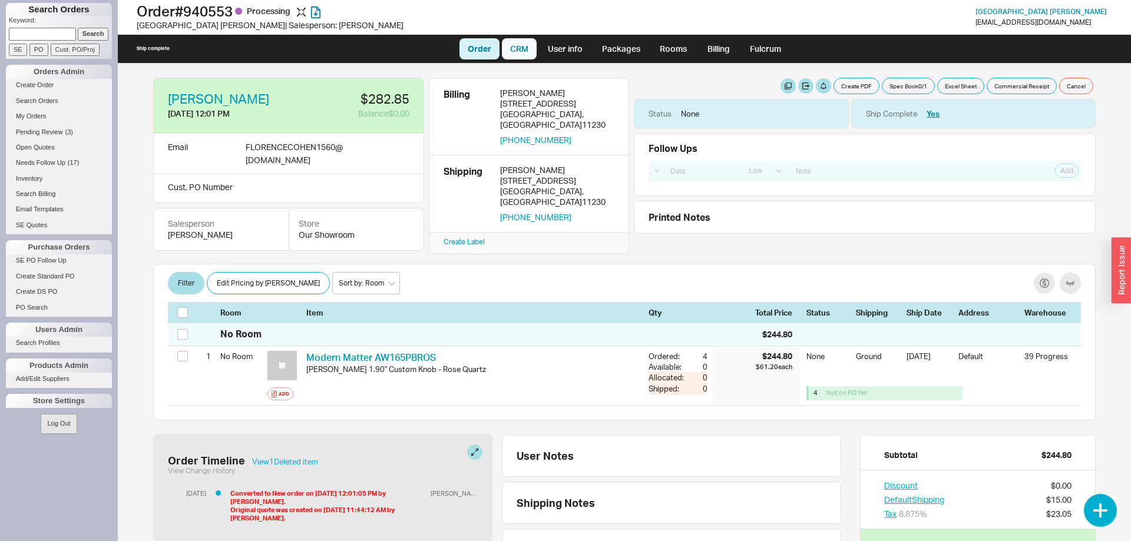
click at [507, 47] on link "CRM" at bounding box center [519, 48] width 35 height 21
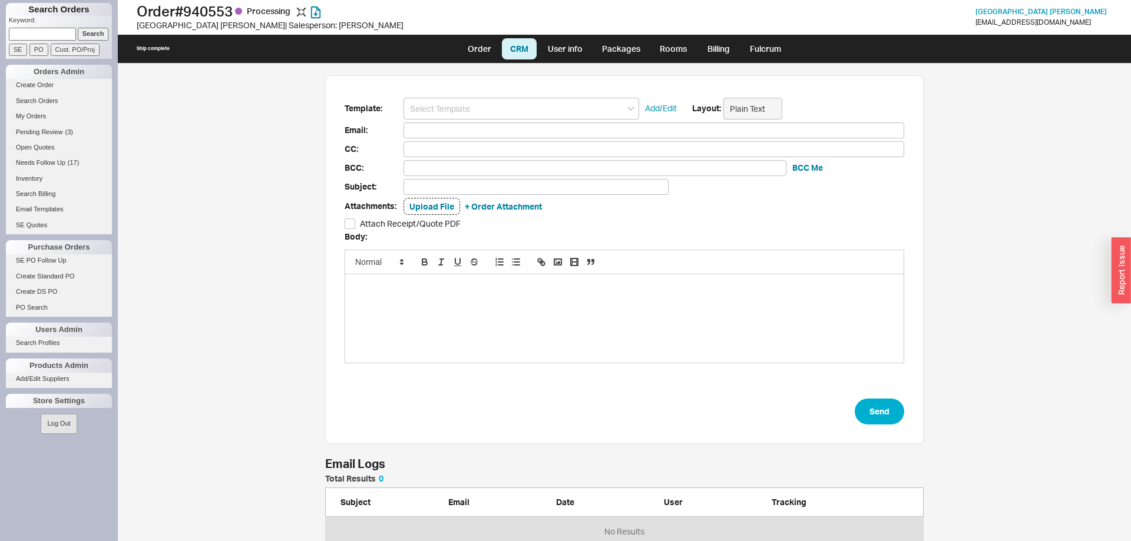
scroll to position [72, 599]
click at [492, 113] on input at bounding box center [522, 109] width 236 height 22
click at [494, 129] on div "HS Receipt" at bounding box center [521, 131] width 234 height 16
type input "FLORENCECOHEN1560@GMAIL.COM"
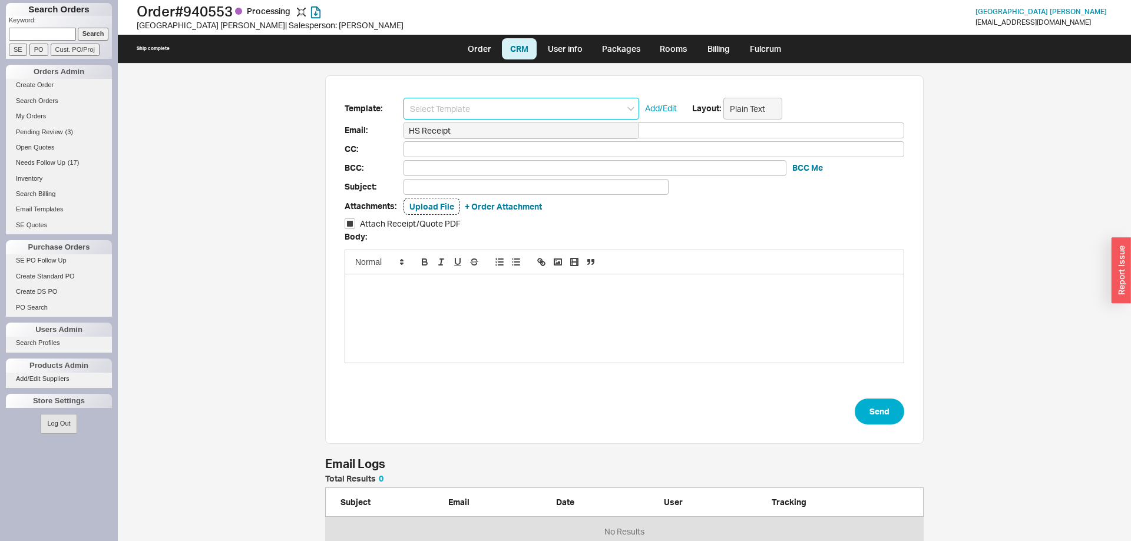
type input "Home & Stone Order #940553"
checkbox input "true"
type input "HS Receipt"
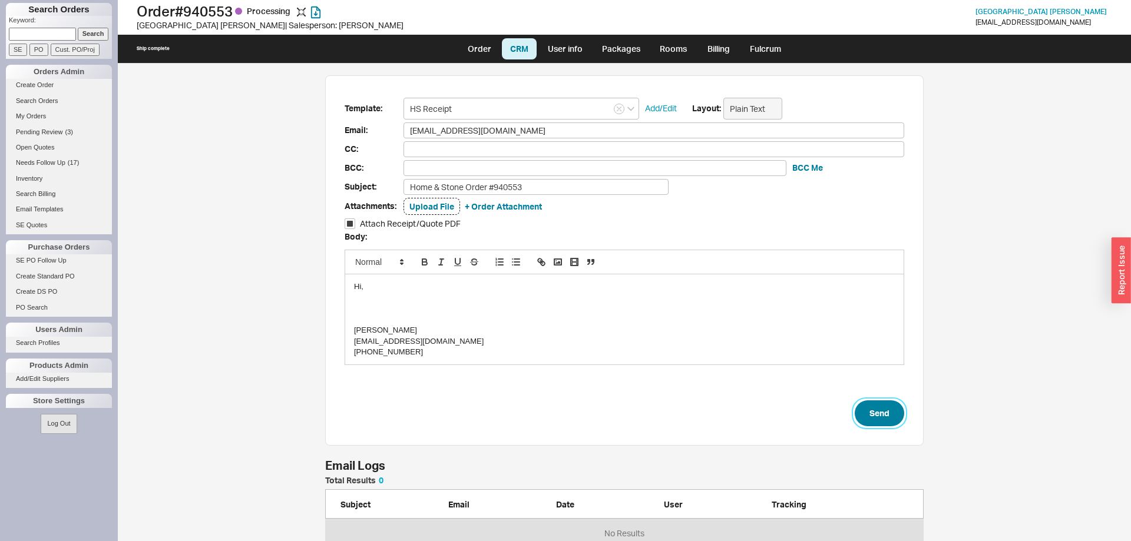
click at [882, 415] on button "Send" at bounding box center [879, 414] width 49 height 26
select select "LOW"
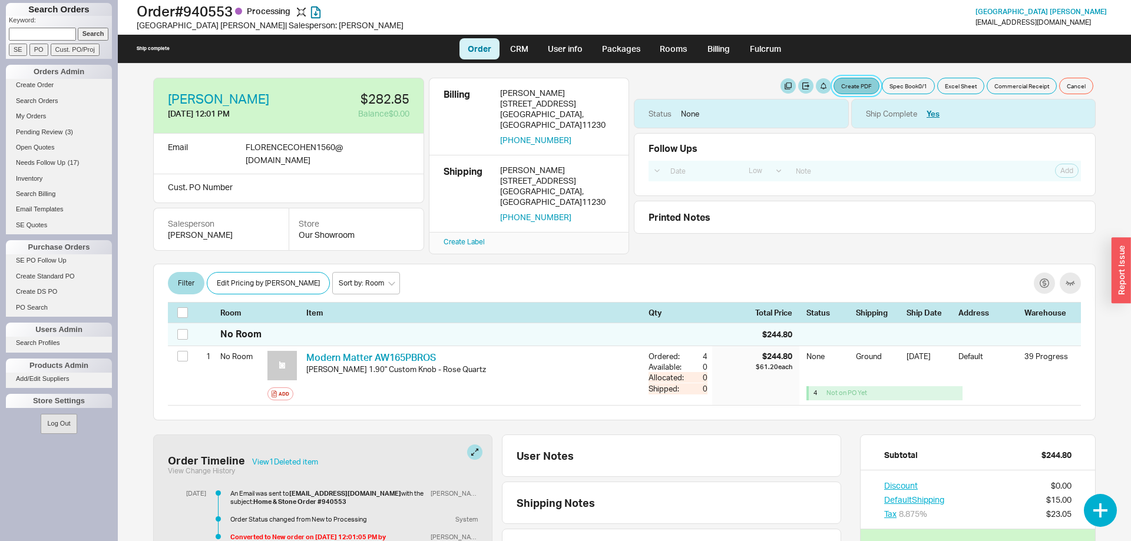
click at [860, 83] on button "Create PDF" at bounding box center [857, 86] width 46 height 16
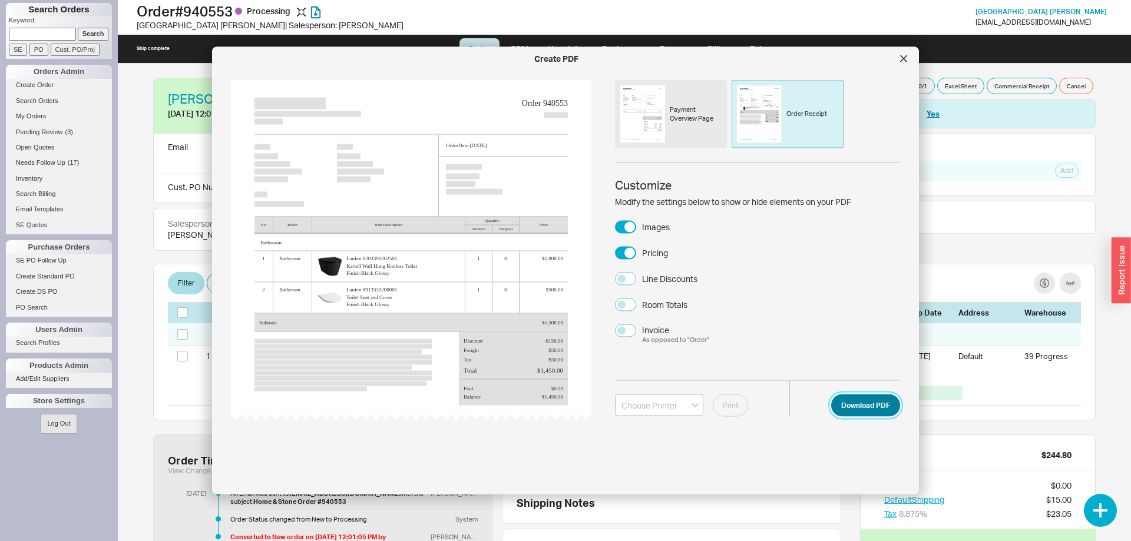
click at [859, 398] on button "Download PDF" at bounding box center [865, 405] width 69 height 22
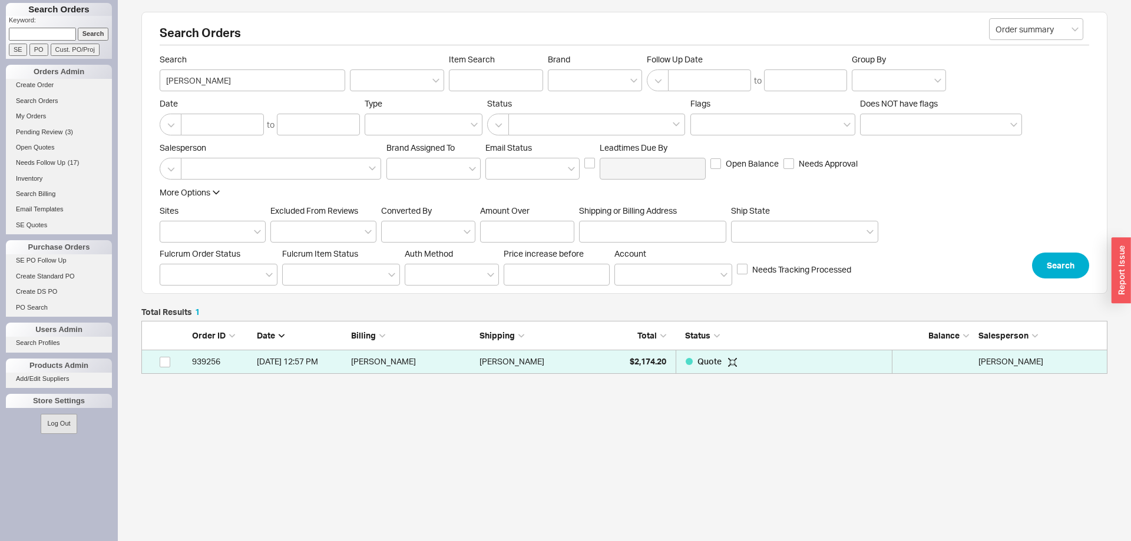
scroll to position [53, 966]
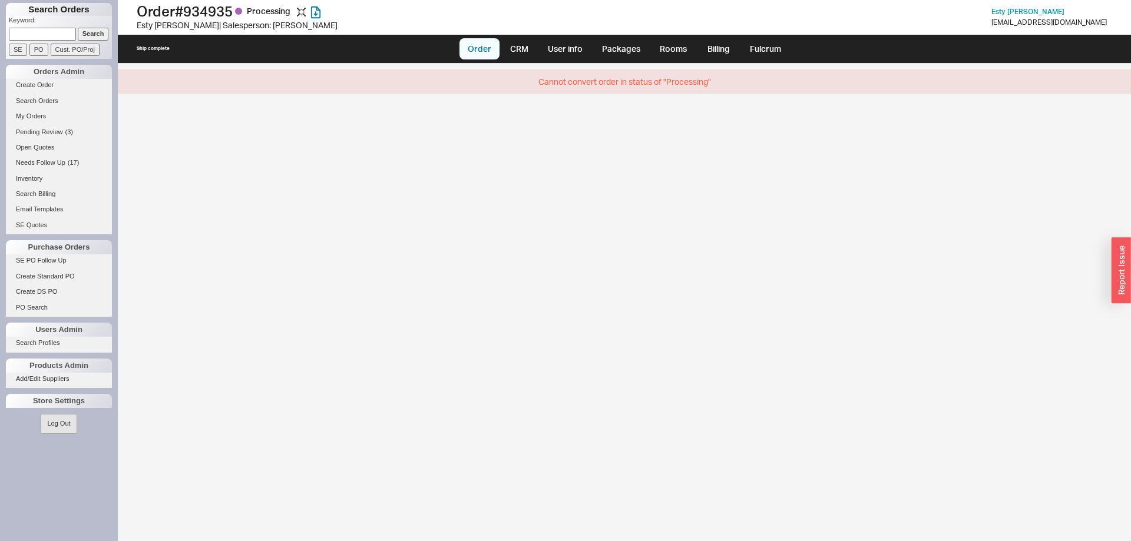
click at [467, 45] on link "Order" at bounding box center [479, 48] width 40 height 21
select select "LOW"
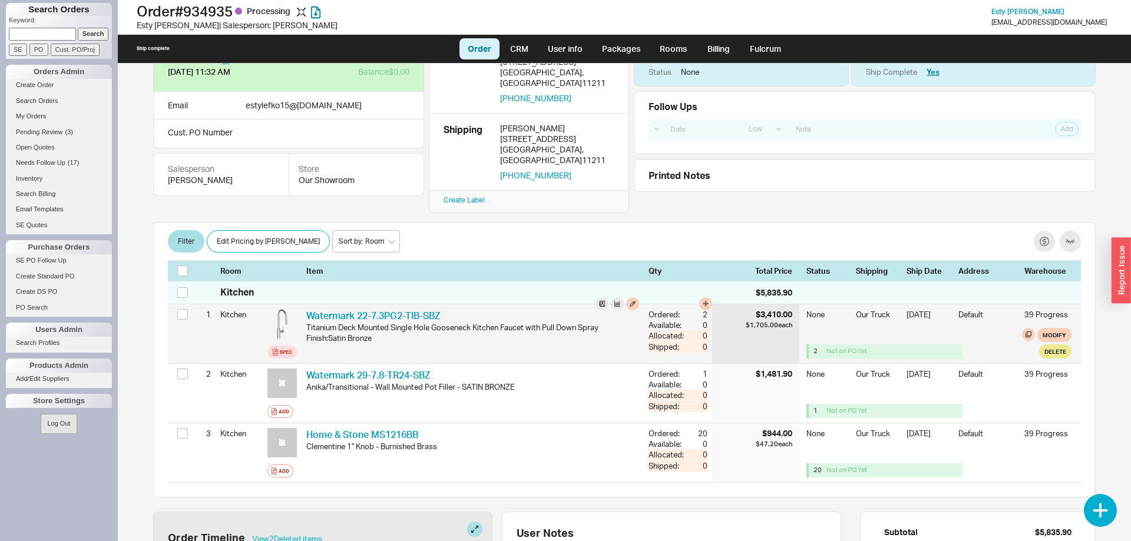
scroll to position [60, 0]
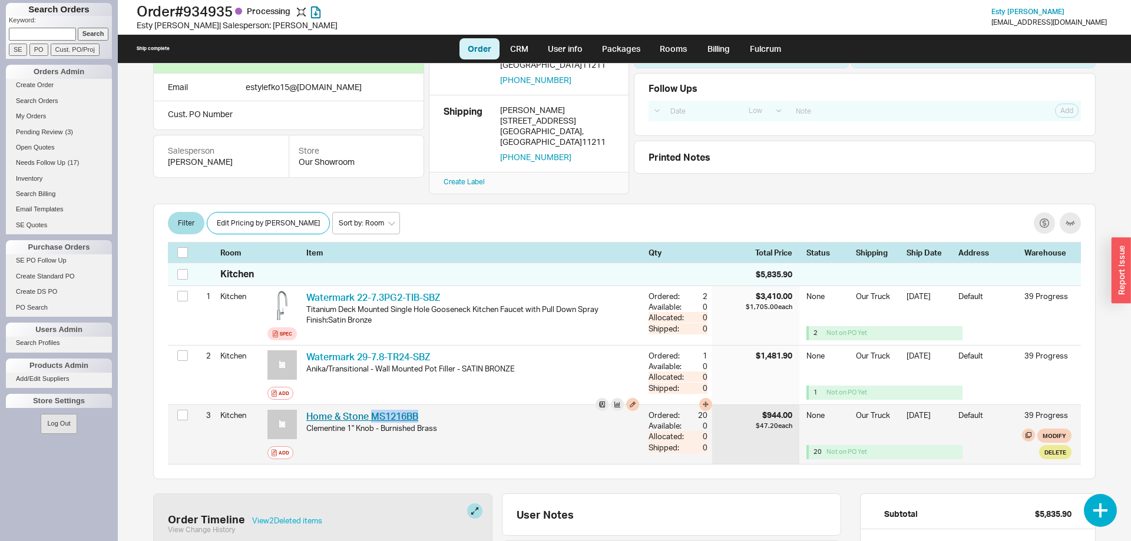
drag, startPoint x: 426, startPoint y: 395, endPoint x: 374, endPoint y: 402, distance: 52.2
click at [374, 410] on div "Home & Stone MS1216BB HNS MS1216BB" at bounding box center [472, 416] width 333 height 13
copy link "MS1216BB"
click at [1060, 429] on button "Modify" at bounding box center [1054, 436] width 34 height 14
select select "8"
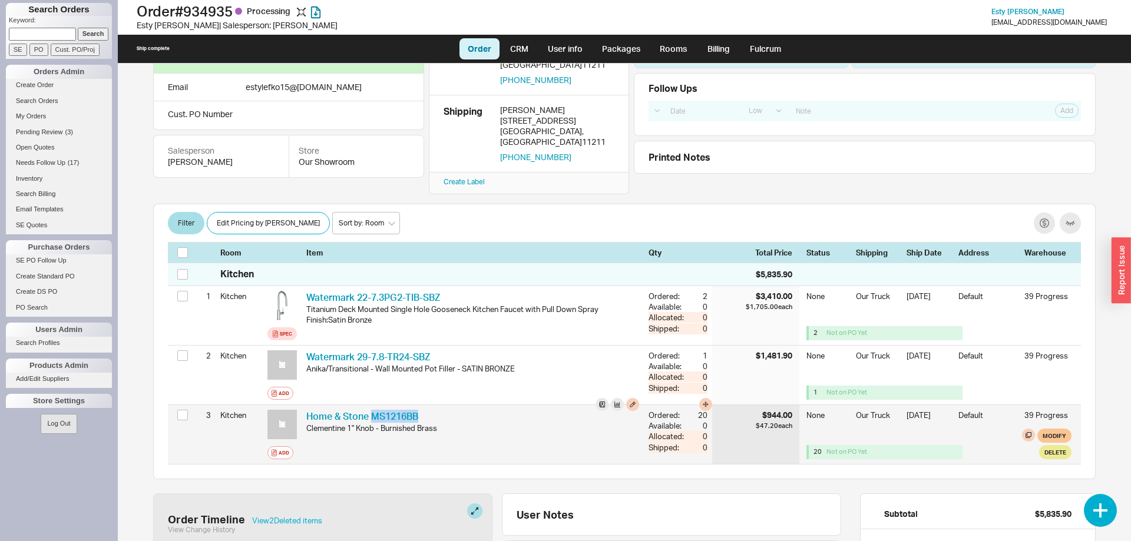
select select "3"
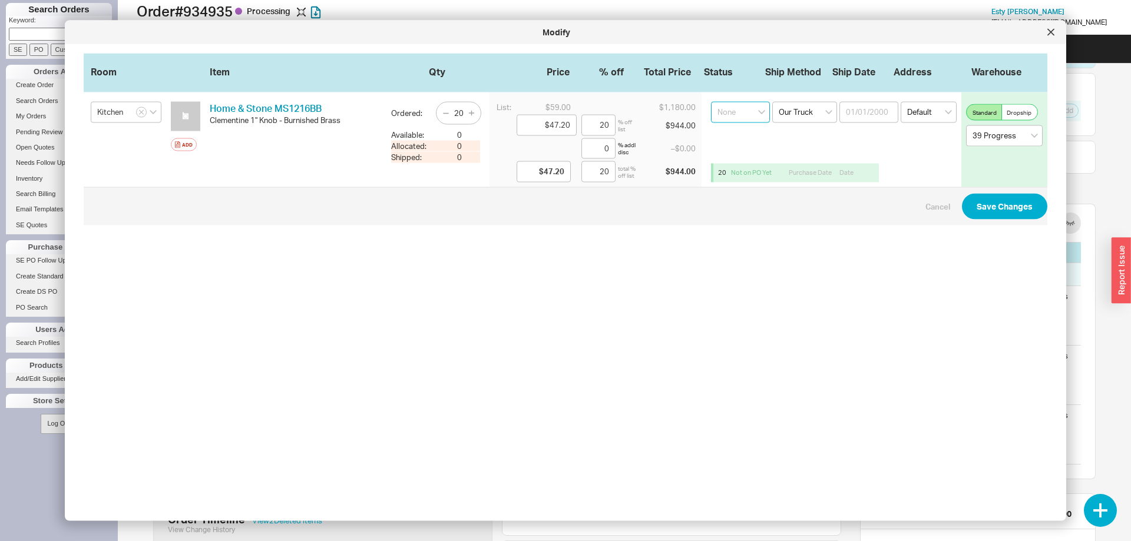
click at [711, 102] on select "None On Hold Call Before Ship Hold for Balance Wait For Cust. Call Waiting for …" at bounding box center [740, 112] width 59 height 21
select select "On Hold"
click option "On Hold" at bounding box center [0, 0] width 0 height 0
click at [987, 220] on span "Cancel Save Changes" at bounding box center [566, 206] width 964 height 38
click at [986, 213] on button "Save Changes" at bounding box center [1004, 206] width 85 height 26
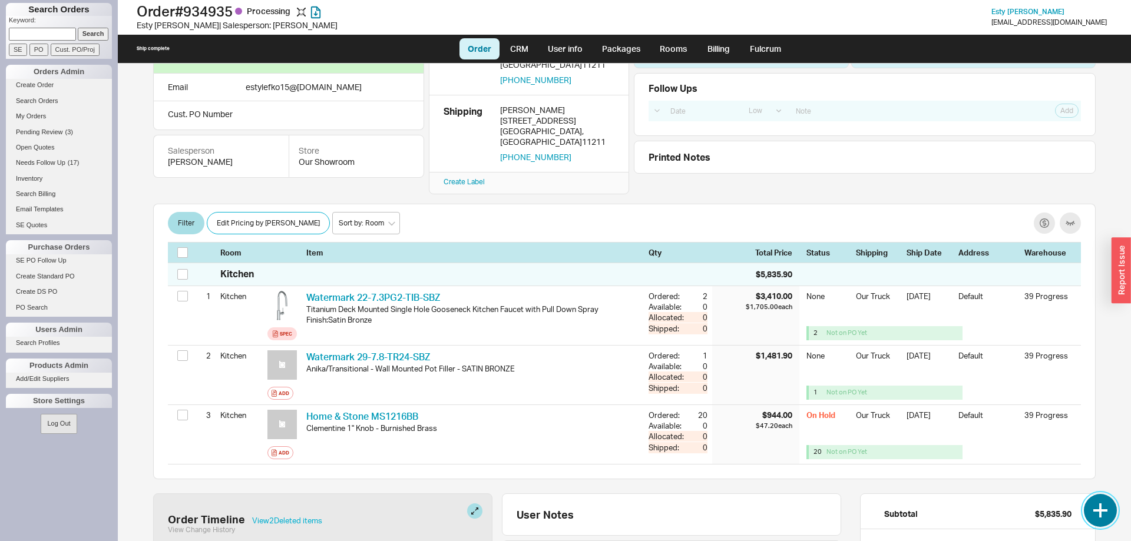
click at [1108, 515] on button "button" at bounding box center [1100, 510] width 33 height 33
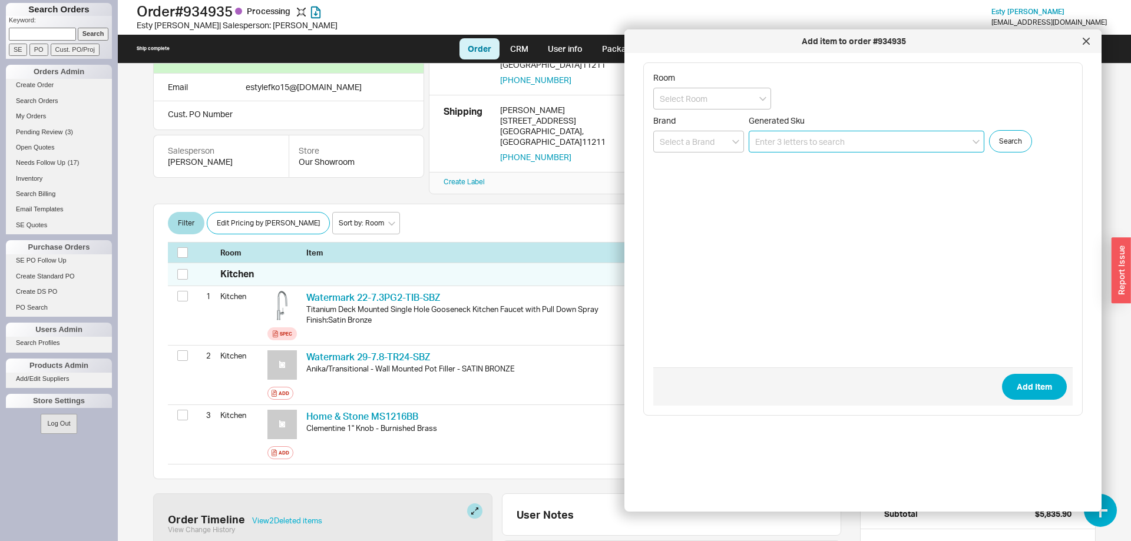
paste input "MS1216BB"
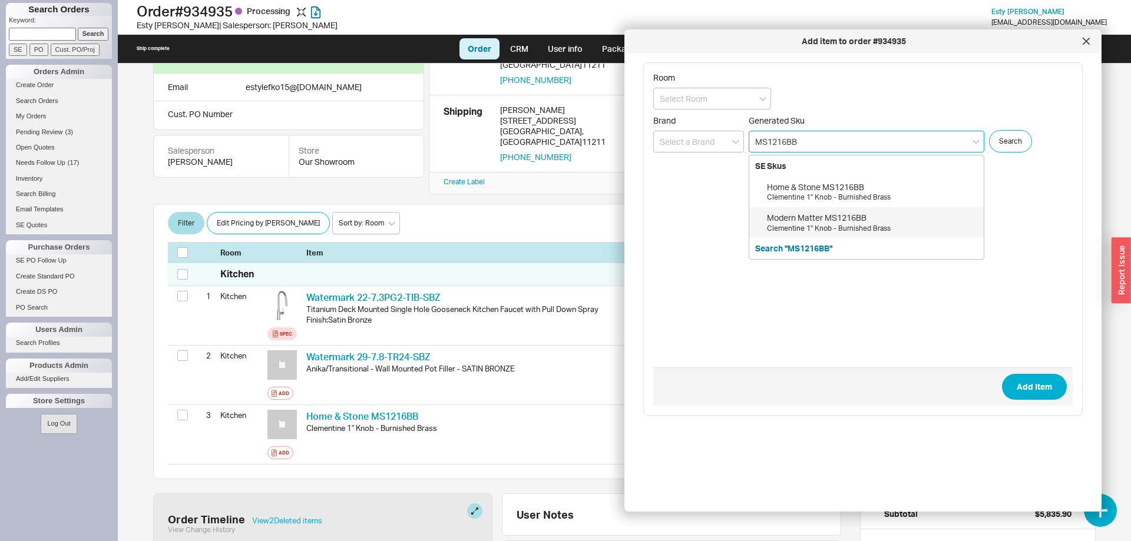
click at [841, 229] on div "Clementine 1" Knob - Burnished Brass" at bounding box center [872, 229] width 211 height 10
type input "MS1216BB"
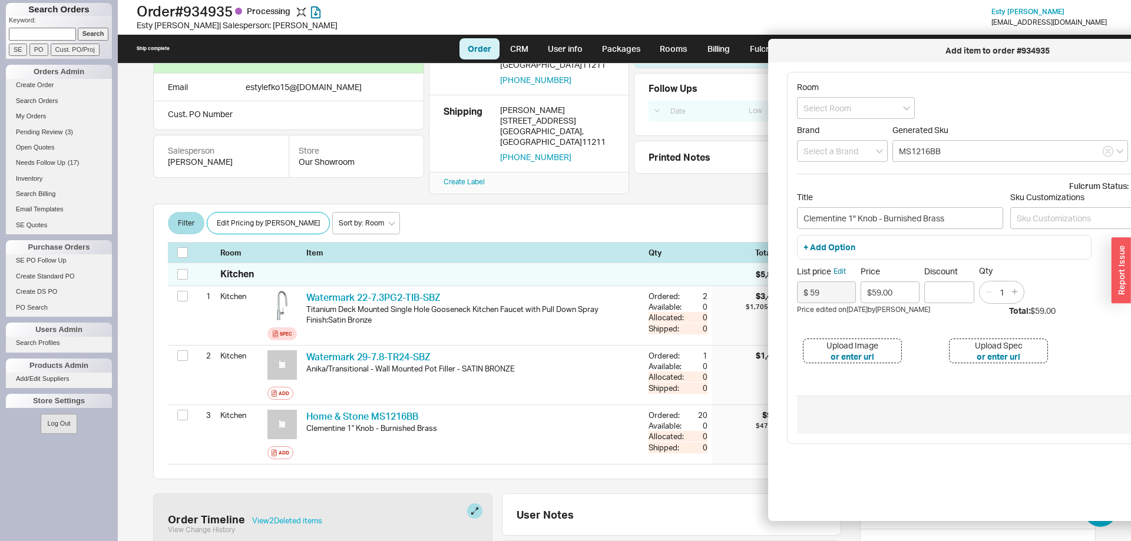
drag, startPoint x: 745, startPoint y: 45, endPoint x: 849, endPoint y: 54, distance: 104.6
click at [849, 54] on div "Add item to order #934935" at bounding box center [997, 51] width 447 height 12
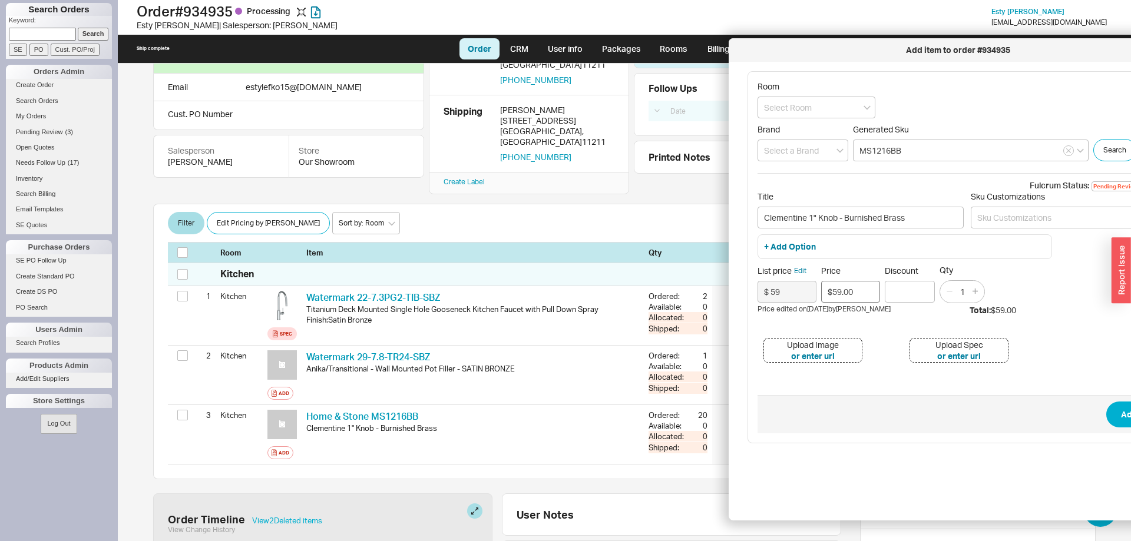
click at [863, 293] on input "$59.00" at bounding box center [850, 292] width 59 height 22
click at [859, 286] on input "$59.00" at bounding box center [850, 292] width 59 height 22
click at [858, 286] on input "$59.00" at bounding box center [850, 292] width 59 height 22
click at [858, 287] on input "$59.00" at bounding box center [850, 292] width 59 height 22
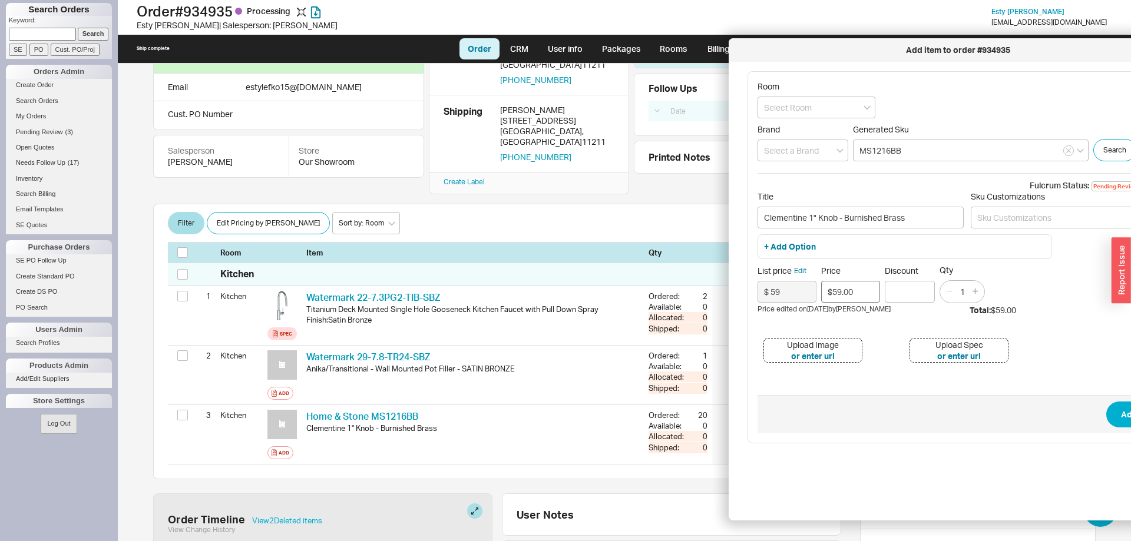
click at [861, 289] on input "$59.00" at bounding box center [850, 292] width 59 height 22
click at [895, 406] on span "Add Item" at bounding box center [967, 414] width 419 height 38
click at [856, 296] on input "$59.00" at bounding box center [850, 292] width 59 height 22
click at [861, 292] on input "$59.00" at bounding box center [850, 292] width 59 height 22
click at [861, 293] on input "$59.00" at bounding box center [850, 292] width 59 height 22
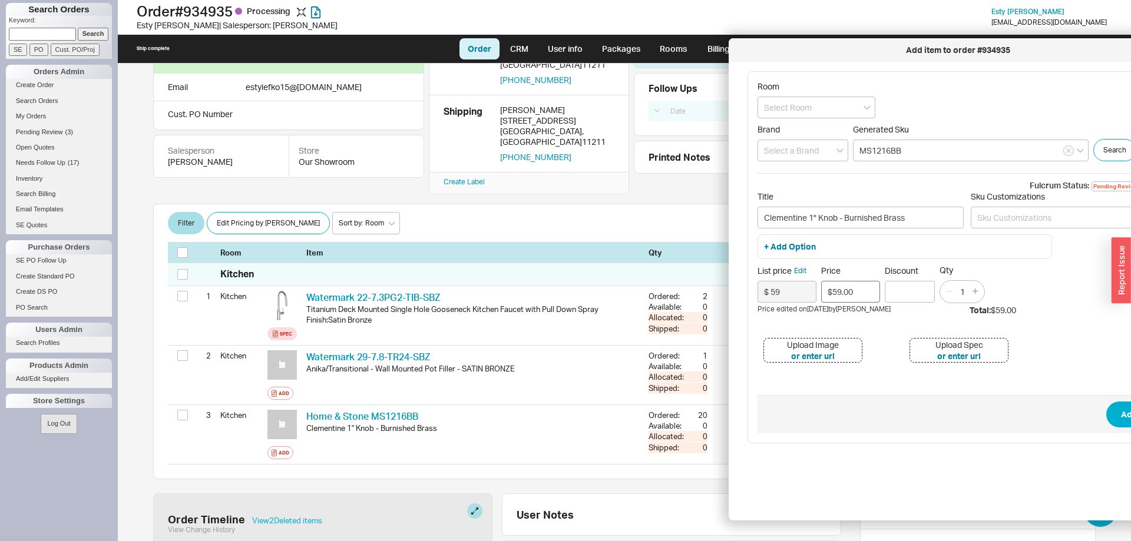
click at [861, 293] on input "$59.00" at bounding box center [850, 292] width 59 height 22
click at [861, 290] on input "$59.00" at bounding box center [850, 292] width 59 height 22
click at [871, 295] on input "$59.00" at bounding box center [850, 292] width 59 height 22
click at [866, 293] on input "$59.00" at bounding box center [850, 292] width 59 height 22
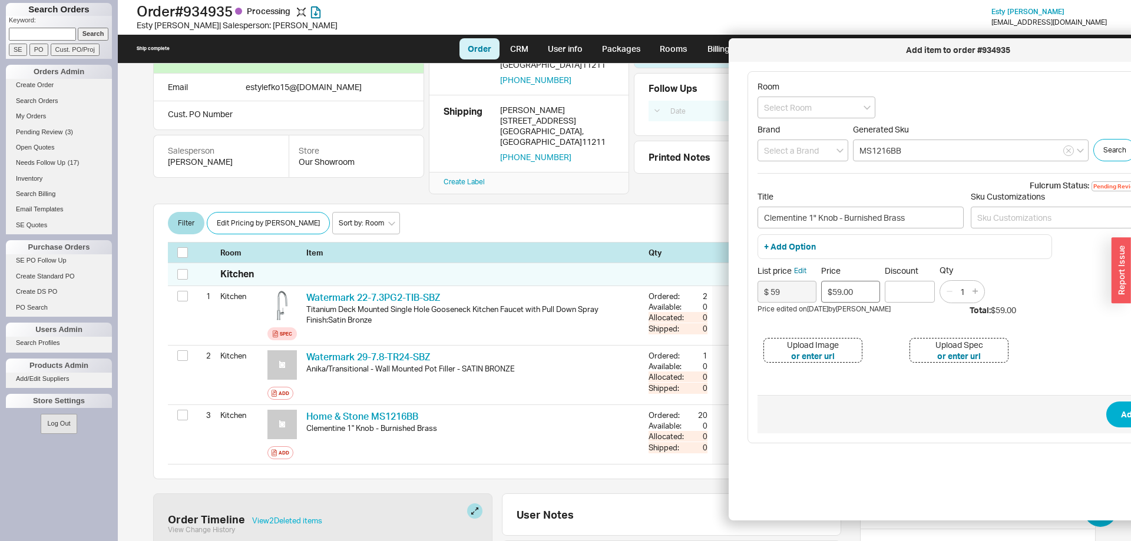
click at [866, 293] on input "$59.00" at bounding box center [850, 292] width 59 height 22
click at [866, 295] on input "$59.00" at bounding box center [850, 292] width 59 height 22
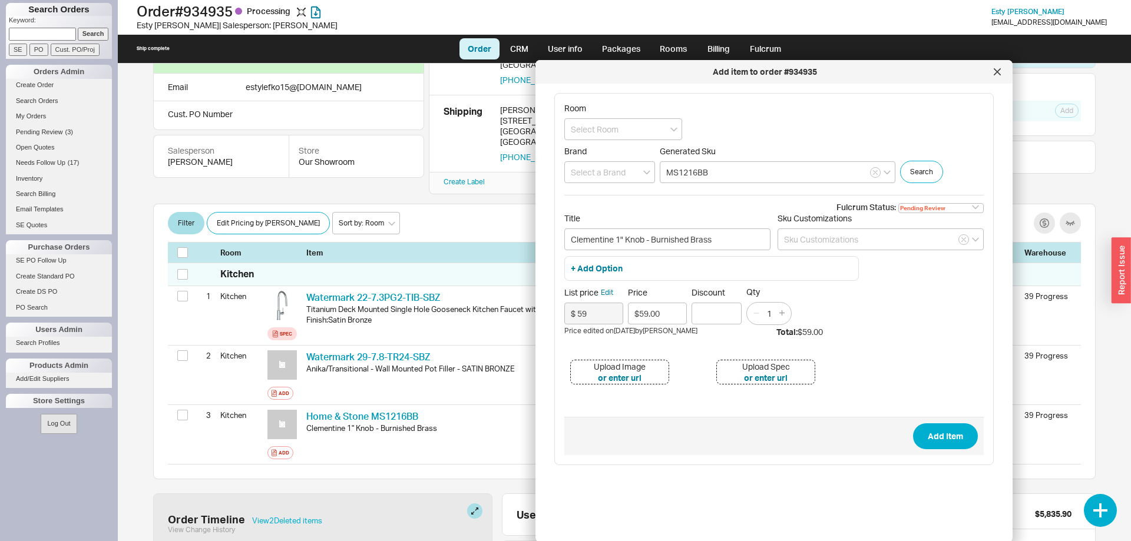
drag, startPoint x: 839, startPoint y: 47, endPoint x: 658, endPoint y: 62, distance: 181.5
click at [659, 62] on div "Add item to order #934935" at bounding box center [773, 72] width 477 height 24
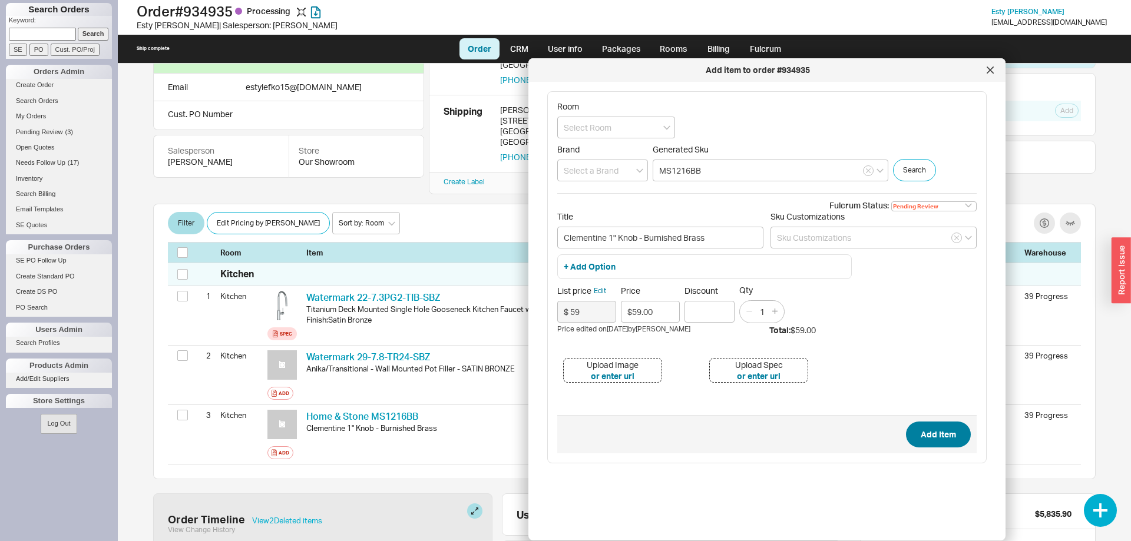
click at [929, 431] on span "Add Item" at bounding box center [938, 435] width 35 height 14
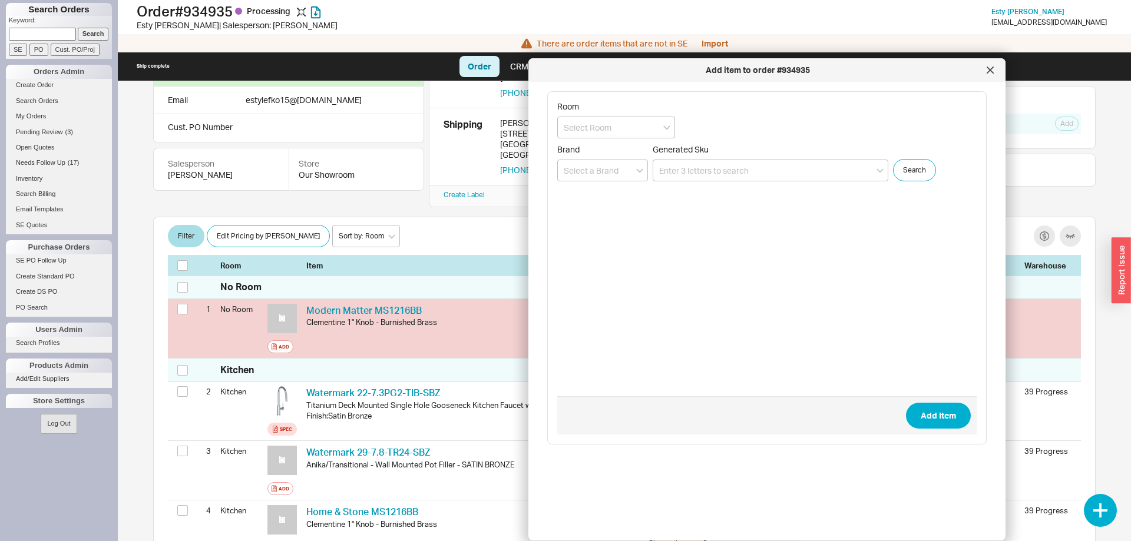
scroll to position [65, 0]
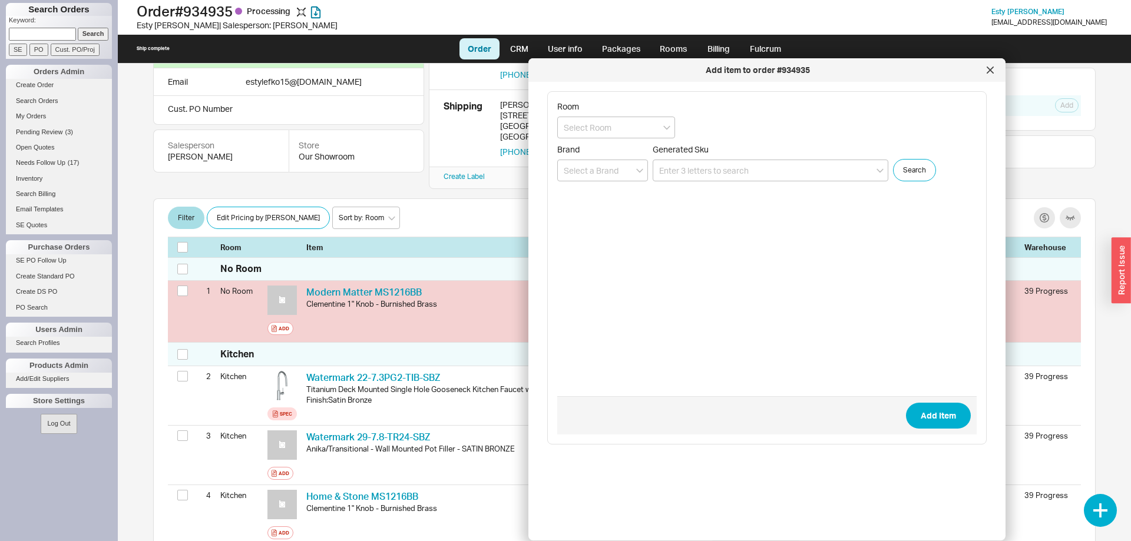
click at [991, 68] on icon at bounding box center [990, 70] width 6 height 6
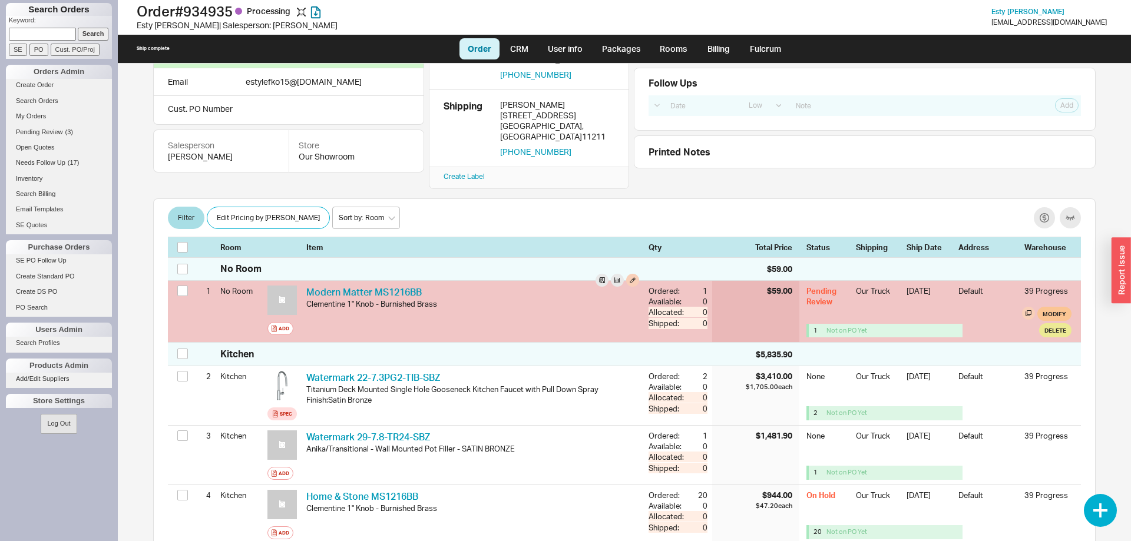
click at [1046, 309] on span "Modify" at bounding box center [1055, 313] width 24 height 9
select select "8"
select select "3"
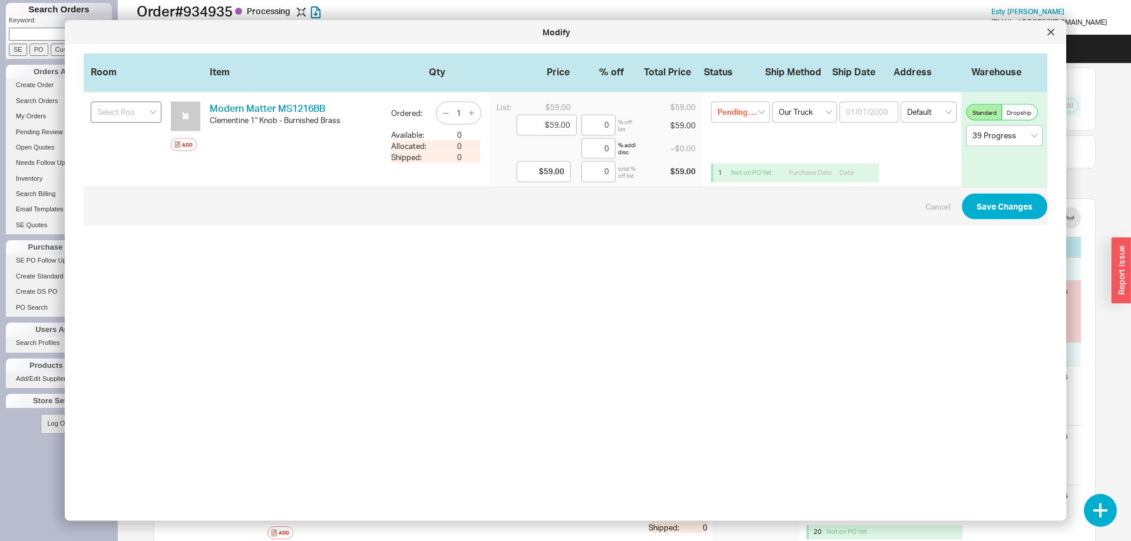
click at [143, 114] on input at bounding box center [126, 112] width 71 height 21
click at [137, 136] on div "Kitchen" at bounding box center [126, 135] width 70 height 20
type input "Kitchen"
click at [975, 200] on button "Save Changes" at bounding box center [1004, 206] width 85 height 26
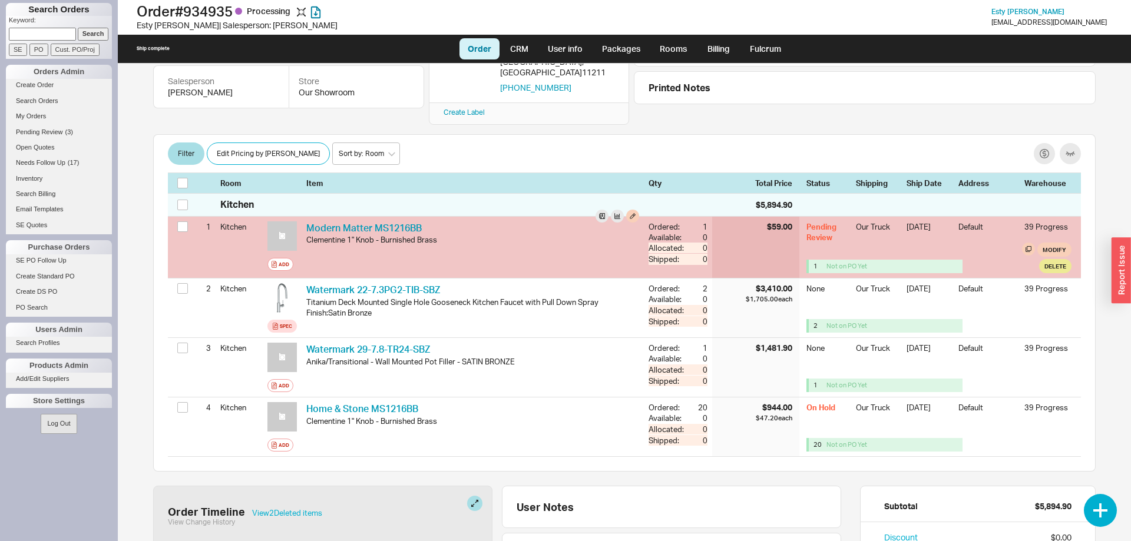
scroll to position [0, 0]
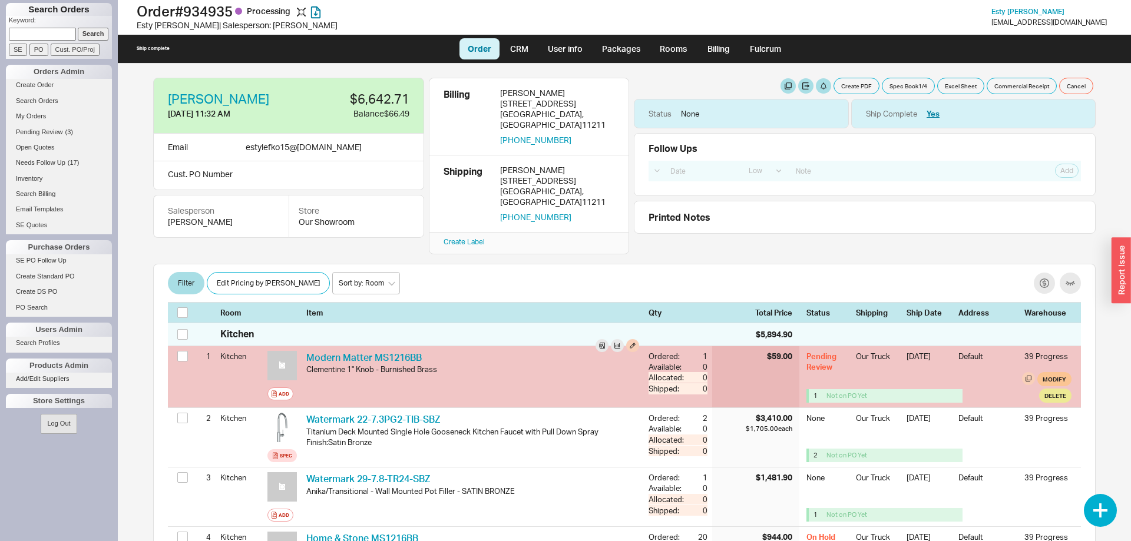
click at [1059, 375] on span "Modify" at bounding box center [1055, 379] width 24 height 9
select select "8"
select select "3"
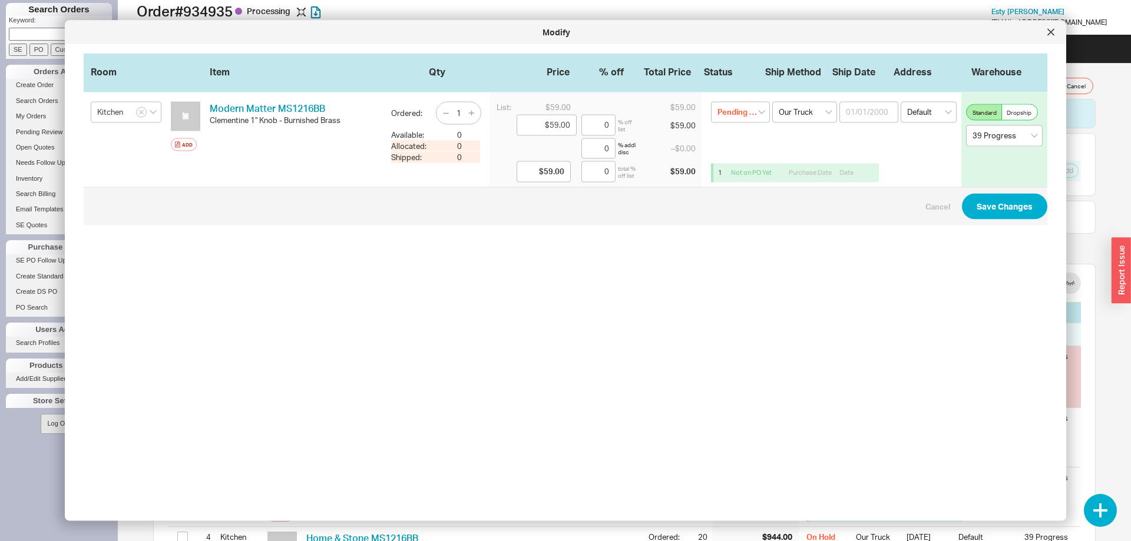
click at [465, 115] on input "1" at bounding box center [459, 113] width 16 height 15
click at [1050, 28] on div at bounding box center [1051, 32] width 19 height 19
